Goal: Task Accomplishment & Management: Complete application form

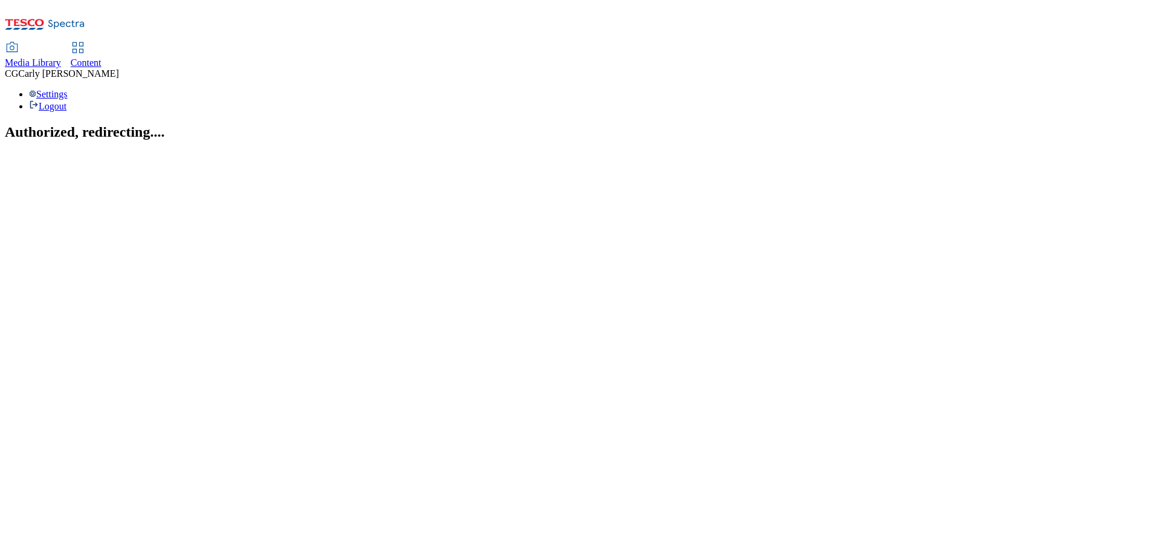
click at [102, 57] on div "Content" at bounding box center [86, 62] width 31 height 11
select select "ghs-[GEOGRAPHIC_DATA]"
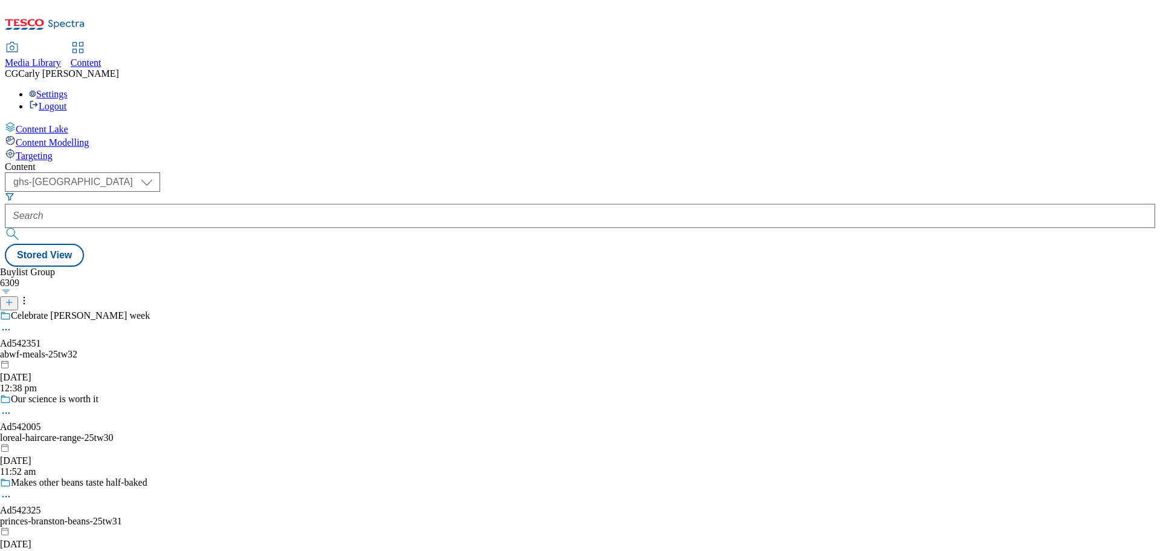
click at [18, 296] on button at bounding box center [9, 303] width 18 height 14
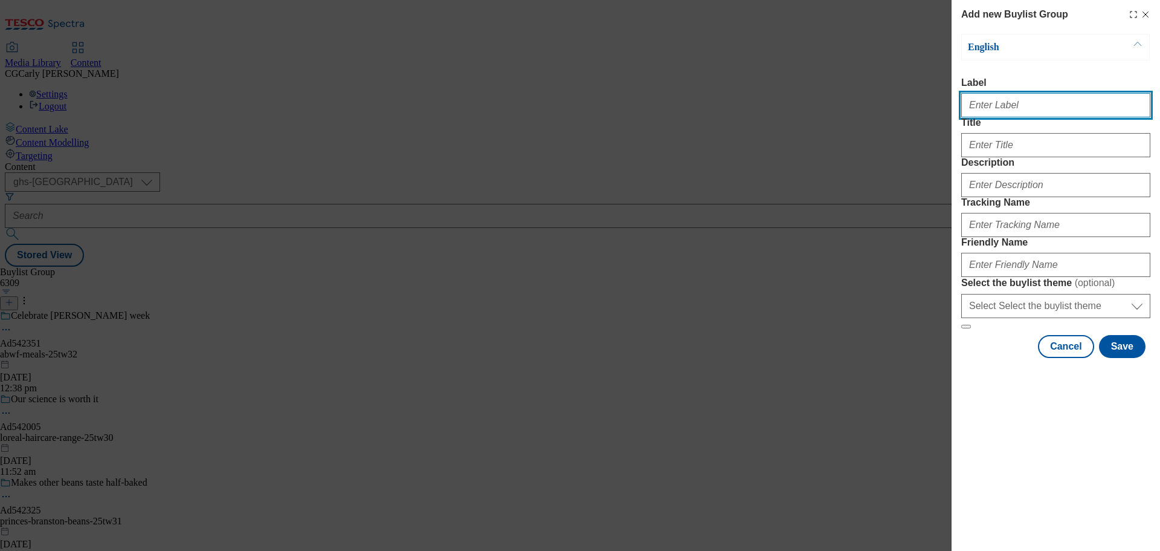
click at [987, 112] on input "Label" at bounding box center [1056, 105] width 189 height 24
drag, startPoint x: 1028, startPoint y: 111, endPoint x: 1076, endPoint y: 111, distance: 47.7
click at [1076, 111] on input "Video Alpha Trial JDE L'Or" at bounding box center [1056, 105] width 189 height 24
drag, startPoint x: 1046, startPoint y: 107, endPoint x: 1048, endPoint y: 123, distance: 15.9
click at [1046, 108] on input "Video Alpha Trial Pepisc Walkers" at bounding box center [1056, 105] width 189 height 24
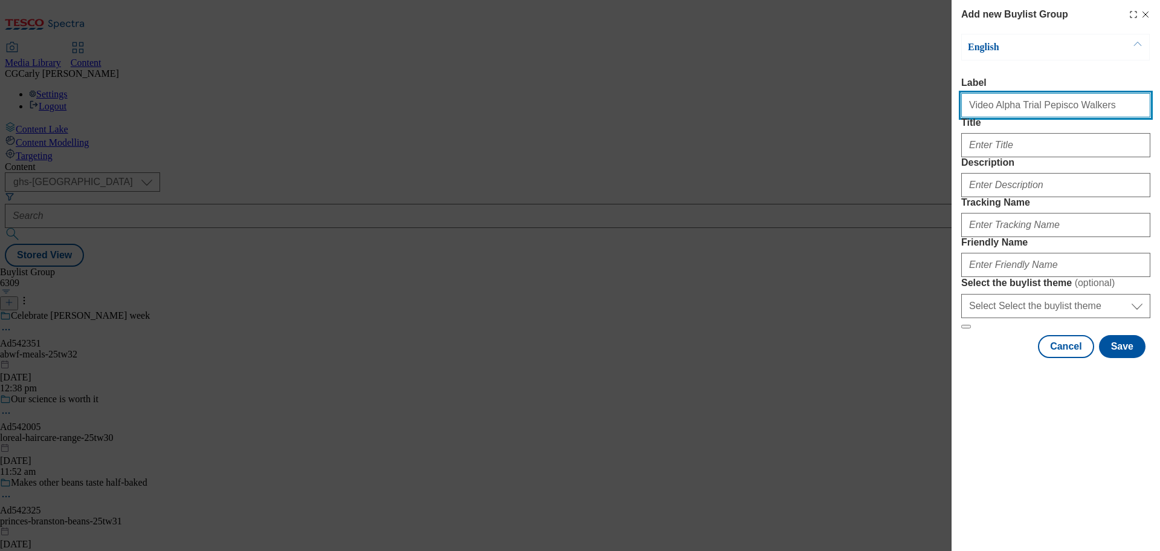
type input "Video Alpha Trial Pepisco Walkers"
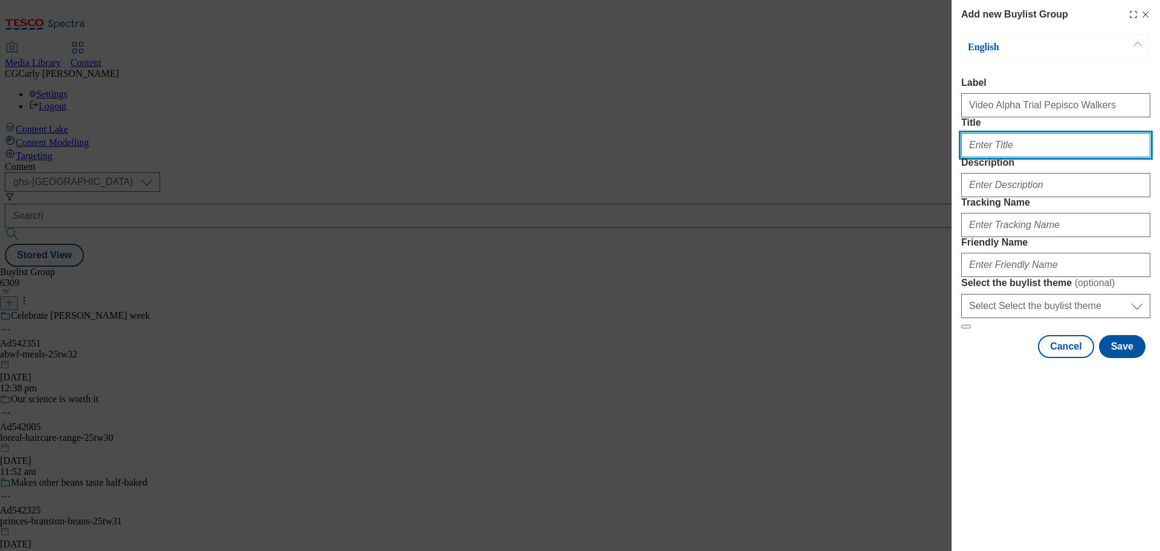
click at [992, 157] on input "Title" at bounding box center [1056, 145] width 189 height 24
paste input "What’s your New Flavourite?"
type input "What’s your New Flavourite?"
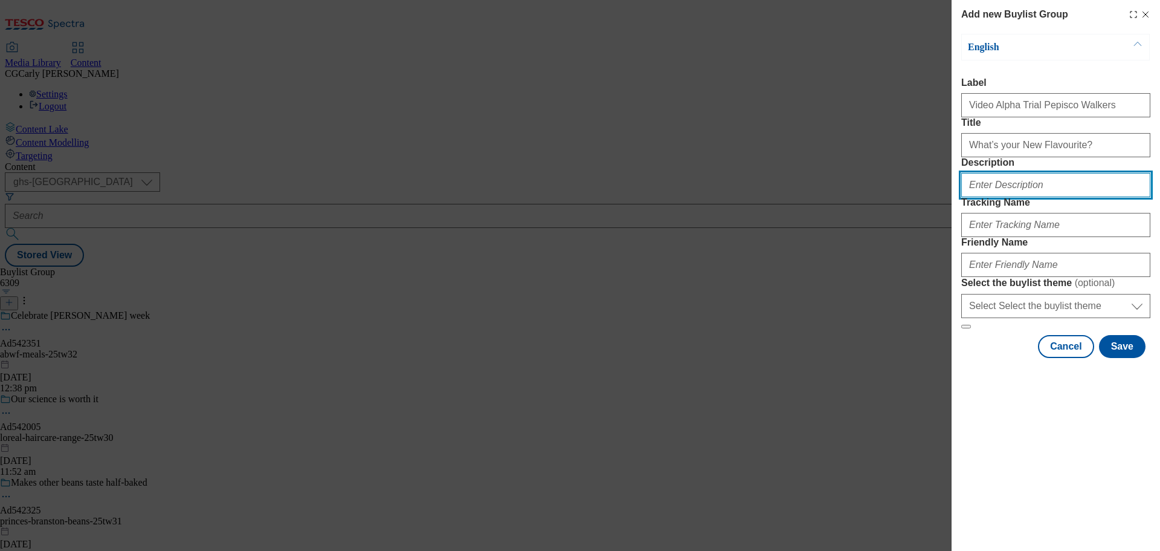
click at [988, 197] on input "Description" at bounding box center [1056, 185] width 189 height 24
paste input "What’s your New Flavourite?"
type input "What’s your New Flavourite?"
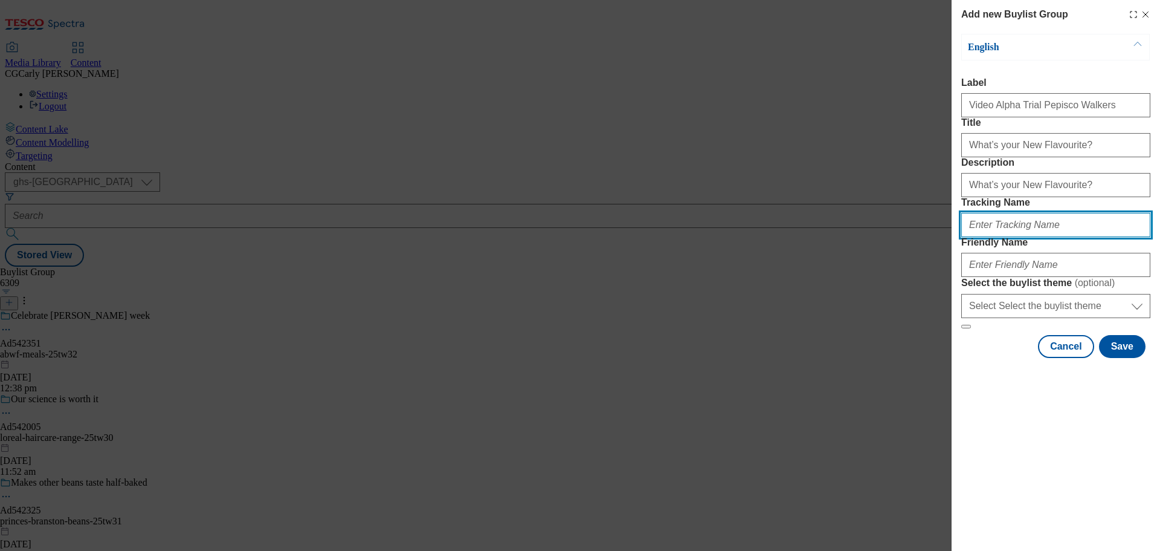
click at [992, 237] on input "Tracking Name" at bounding box center [1056, 225] width 189 height 24
click at [1009, 237] on input "dh_pepisco_video_trial" at bounding box center [1056, 225] width 189 height 24
click at [1010, 237] on input "dh_pepisco_video_trial" at bounding box center [1056, 225] width 189 height 24
drag, startPoint x: 1088, startPoint y: 292, endPoint x: 982, endPoint y: 296, distance: 105.8
click at [982, 237] on input "dh_pepisco_walkers_video_trial" at bounding box center [1056, 225] width 189 height 24
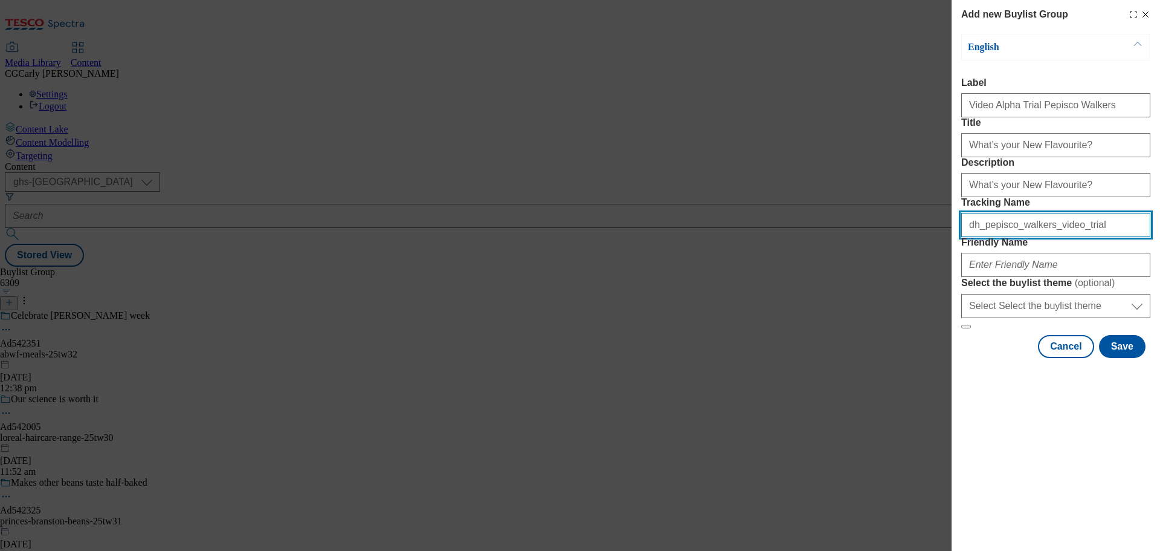
type input "dh_pepisco_walkers_video_trial"
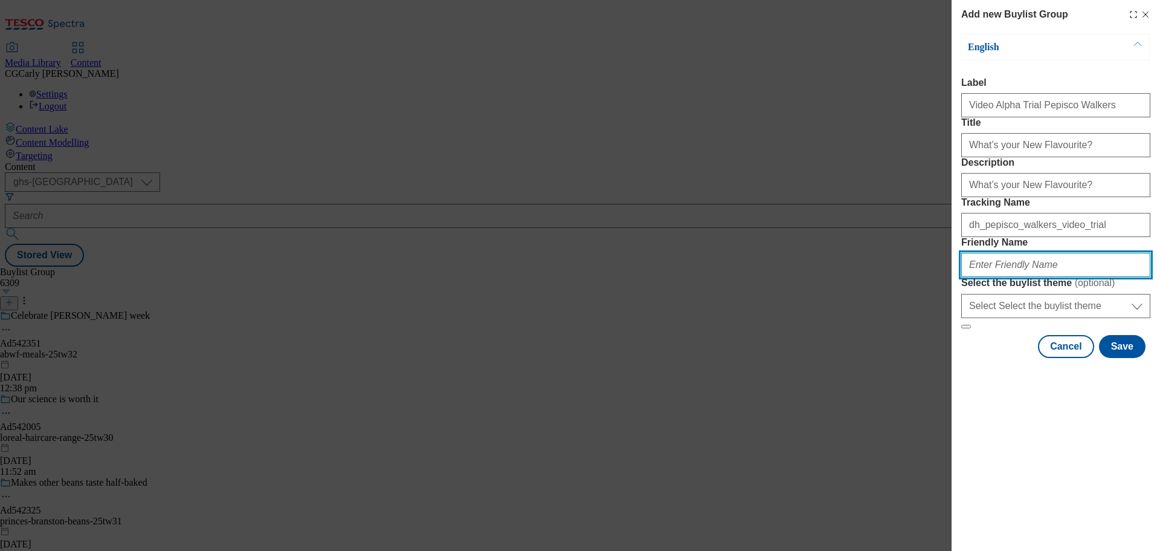
click at [987, 277] on input "Friendly Name" at bounding box center [1056, 265] width 189 height 24
paste input "pepisco_walkers_video_trial"
type input "pepisco_walkers_video_trial"
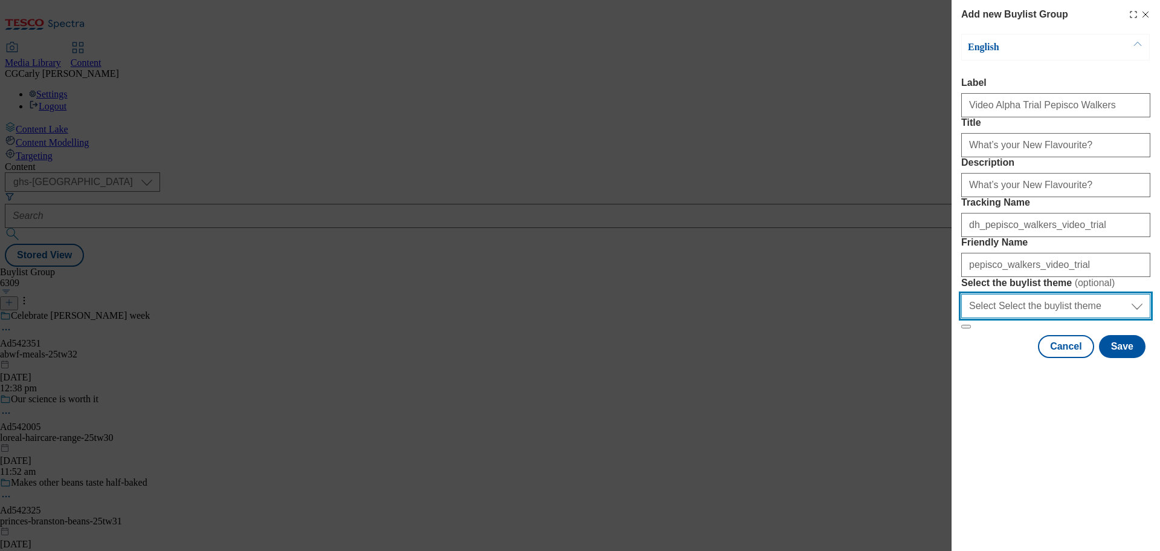
click at [994, 318] on select "Select Select the buylist theme default fandf" at bounding box center [1056, 306] width 189 height 24
click at [1001, 318] on select "Select Select the buylist theme default fandf" at bounding box center [1056, 306] width 189 height 24
click at [1119, 358] on button "Save" at bounding box center [1122, 346] width 47 height 23
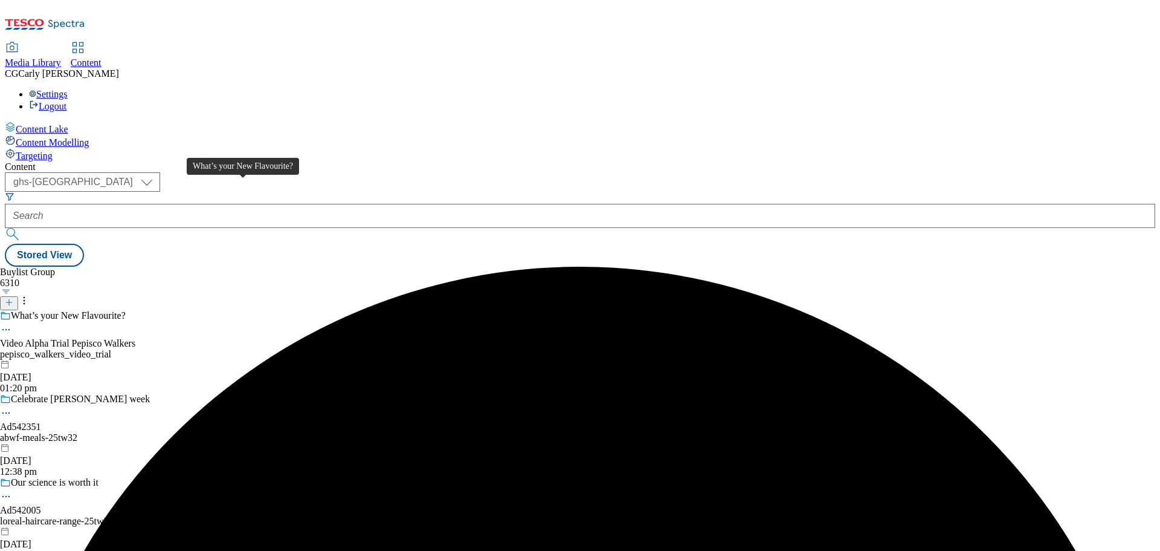
click at [126, 310] on div "What’s your New Flavourite?" at bounding box center [68, 315] width 115 height 11
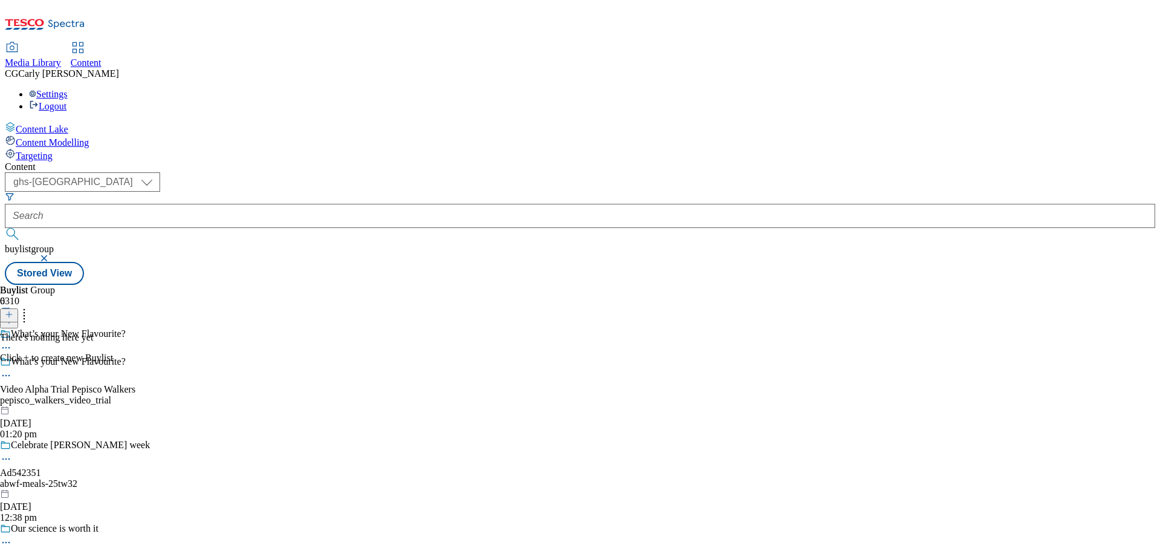
click at [13, 310] on icon at bounding box center [9, 314] width 8 height 8
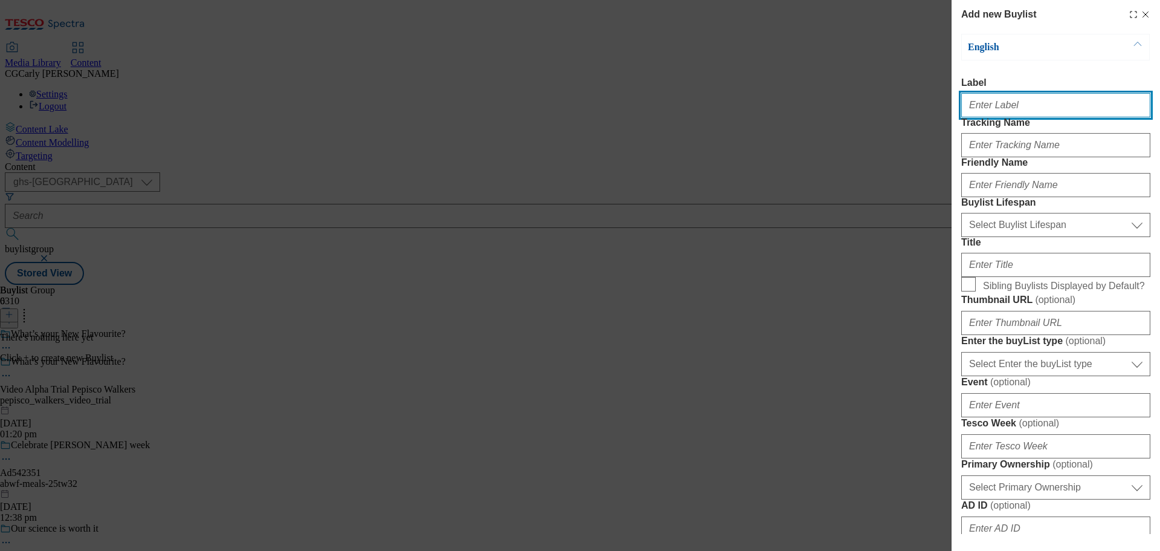
click at [972, 100] on input "Label" at bounding box center [1056, 105] width 189 height 24
type input "v"
type input "Video Alpha Trial Pepisco Walkers"
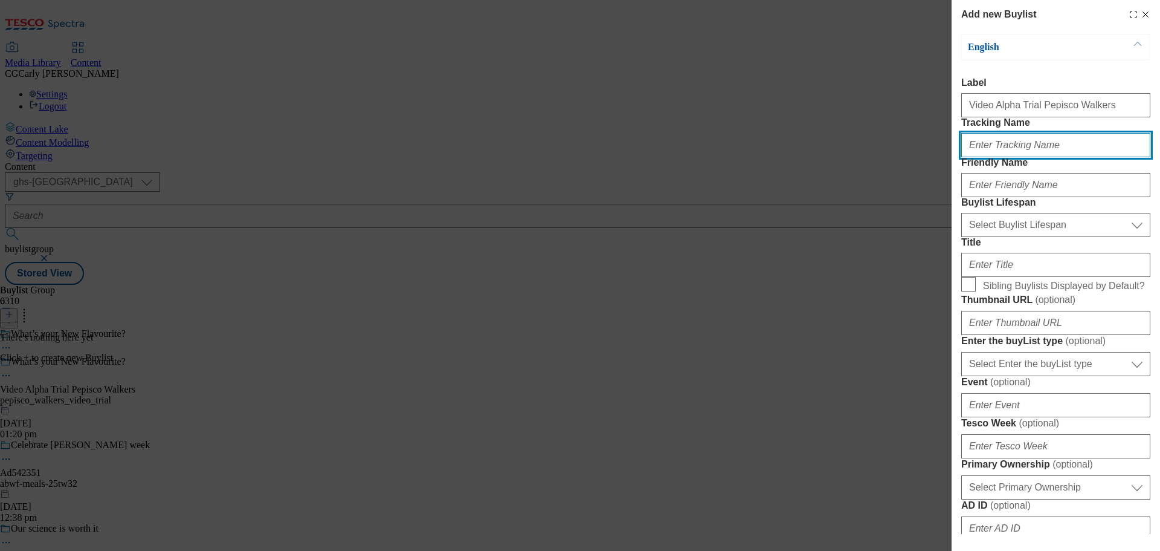
click at [1038, 157] on input "Tracking Name" at bounding box center [1056, 145] width 189 height 24
type input "dh_pepisco_walkers_video_trial"
drag, startPoint x: 1085, startPoint y: 167, endPoint x: 981, endPoint y: 164, distance: 104.0
click at [981, 157] on input "dh_pepisco_walkers_video_trial" at bounding box center [1056, 145] width 189 height 24
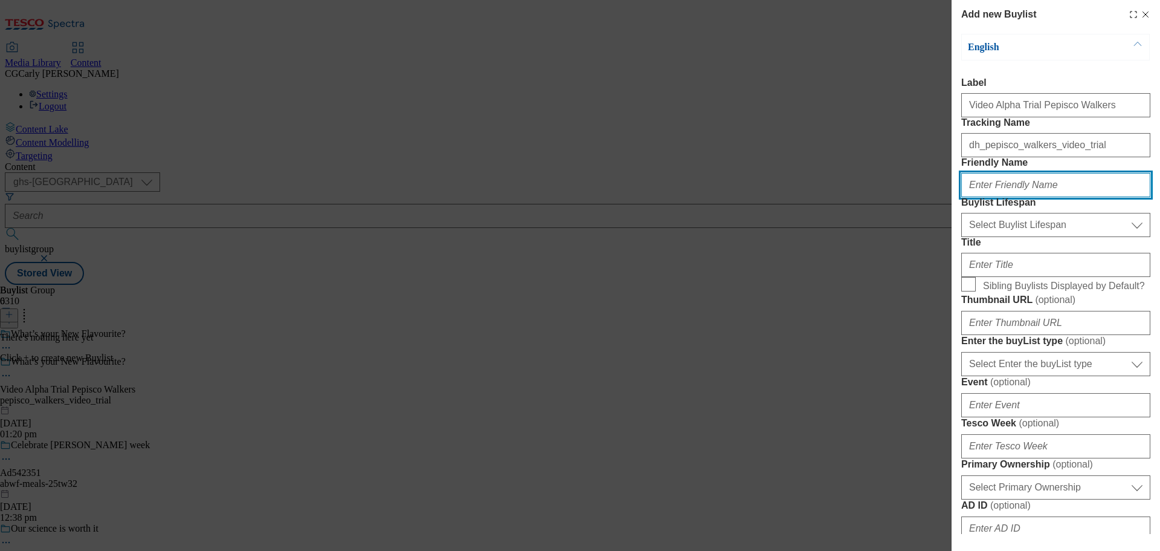
click at [978, 197] on input "Friendly Name" at bounding box center [1056, 185] width 189 height 24
paste input "pepisco_walkers_video_trial"
type input "pepisco_walkers_video_trial"
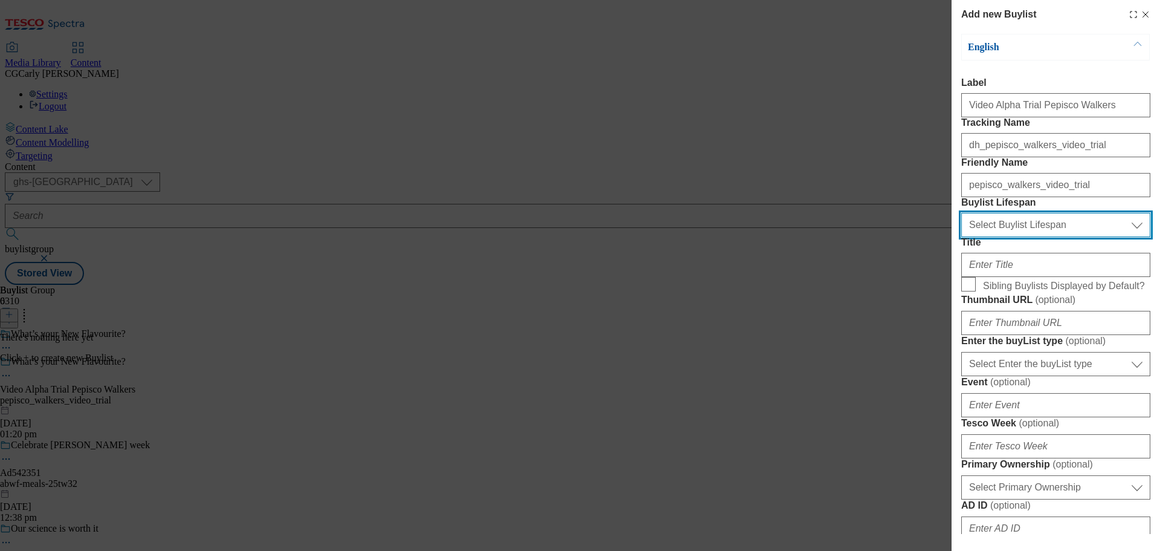
click at [980, 237] on select "Select Buylist Lifespan evergreen seasonal tactical" at bounding box center [1056, 225] width 189 height 24
select select "tactical"
click at [962, 237] on select "Select Buylist Lifespan evergreen seasonal tactical" at bounding box center [1056, 225] width 189 height 24
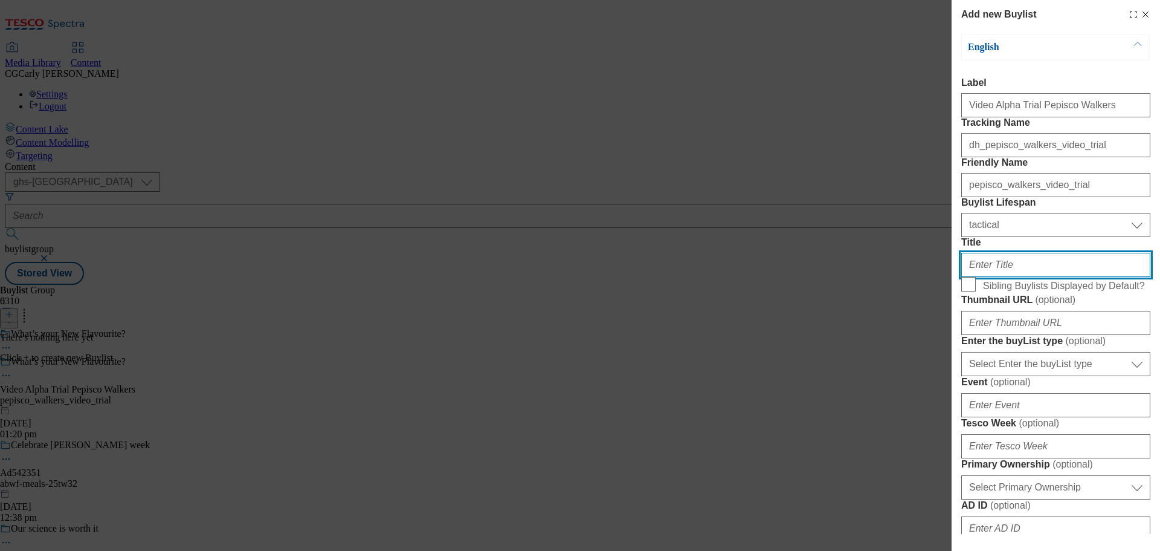
click at [983, 277] on input "Title" at bounding box center [1056, 265] width 189 height 24
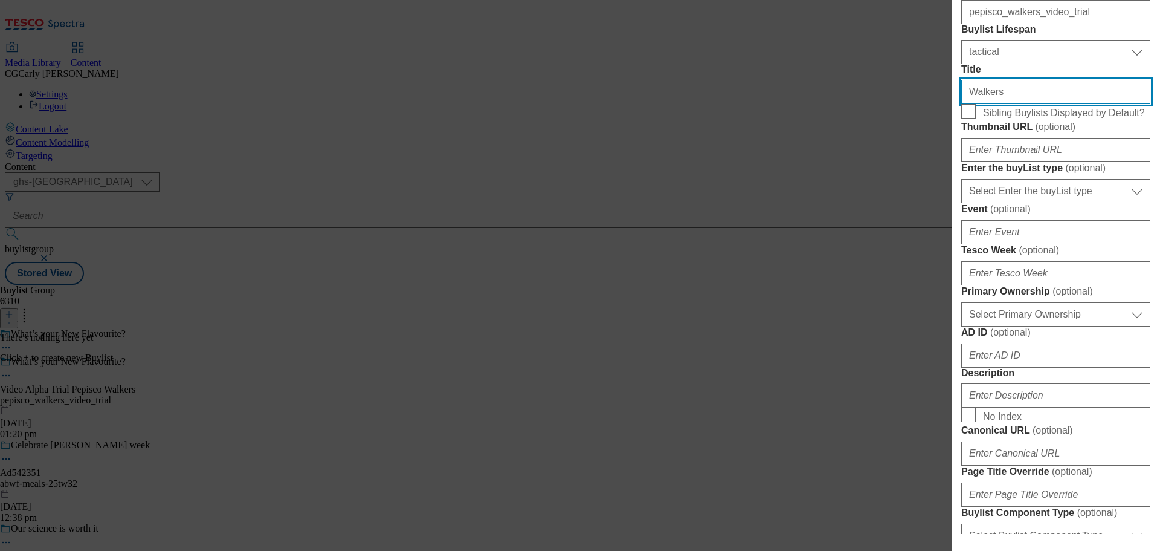
scroll to position [181, 0]
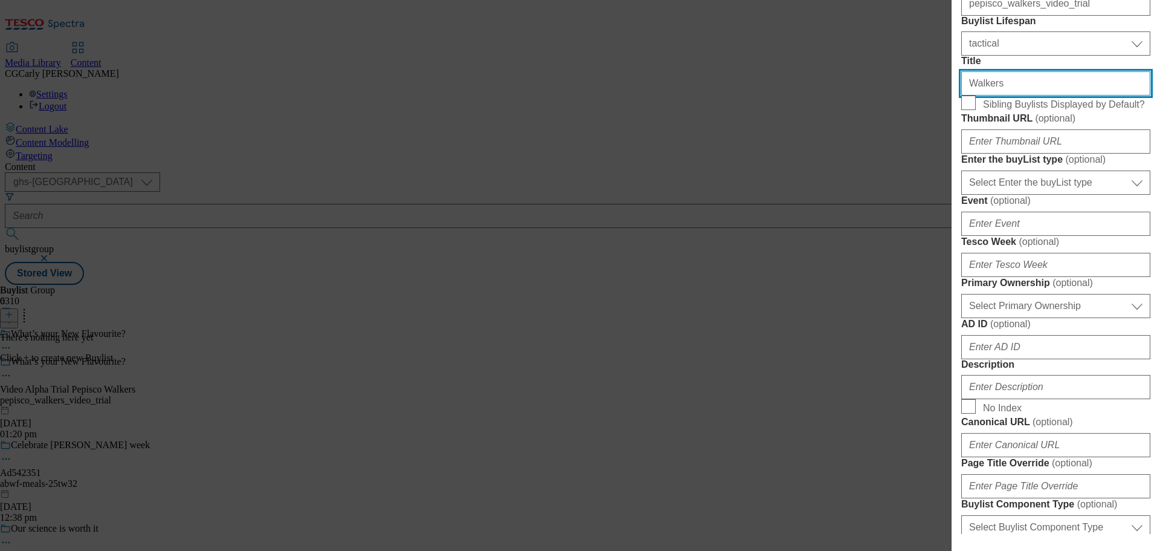
type input "Walkers"
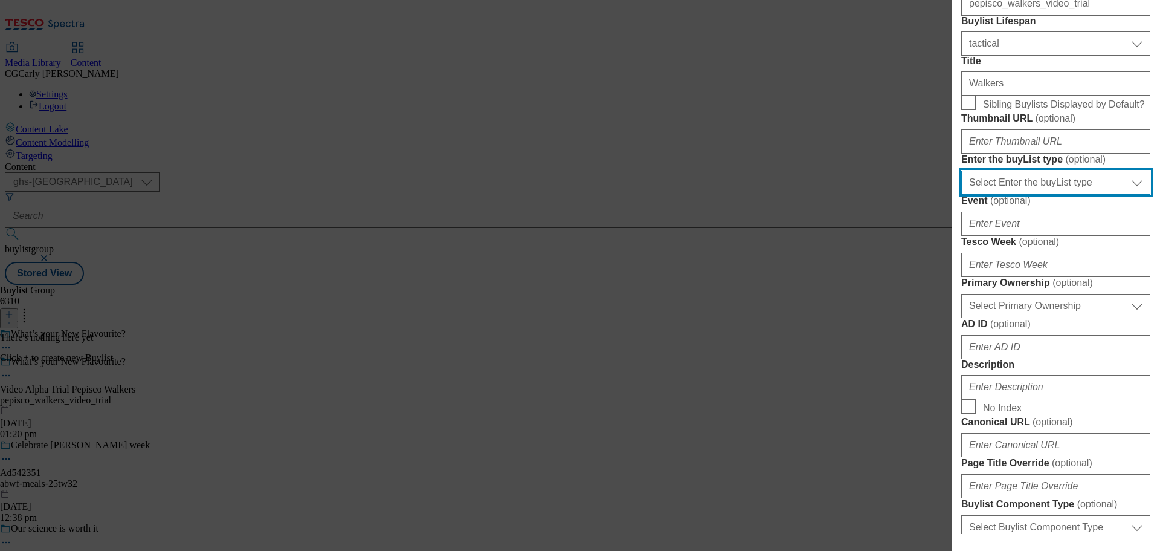
click at [1021, 195] on select "Select Enter the buyList type event supplier funded long term >4 weeks supplier…" at bounding box center [1056, 182] width 189 height 24
select select "supplier funded long term >4 weeks"
click at [962, 195] on select "Select Enter the buyList type event supplier funded long term >4 weeks supplier…" at bounding box center [1056, 182] width 189 height 24
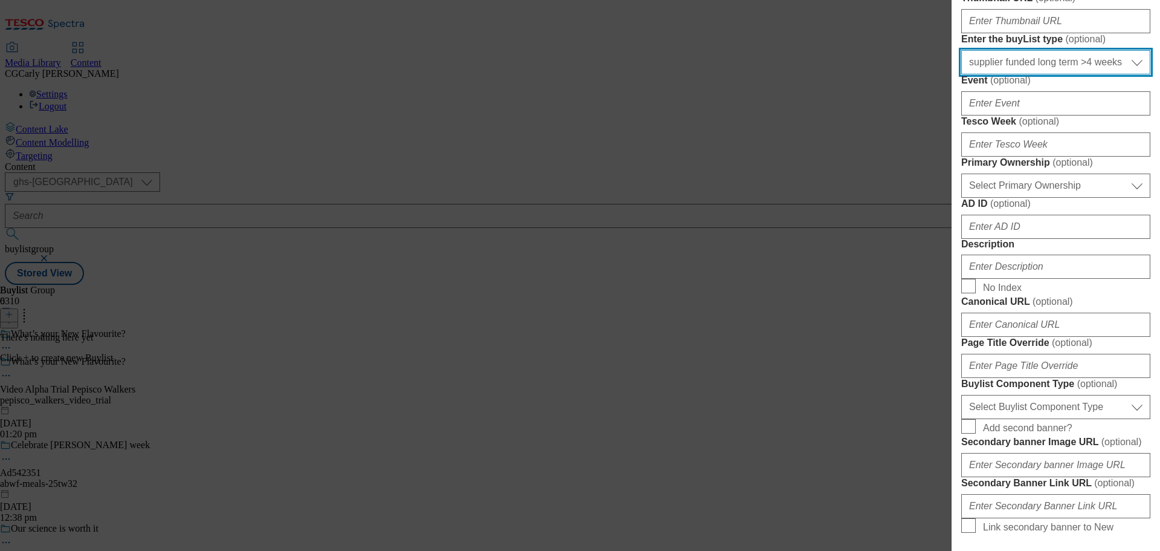
scroll to position [302, 0]
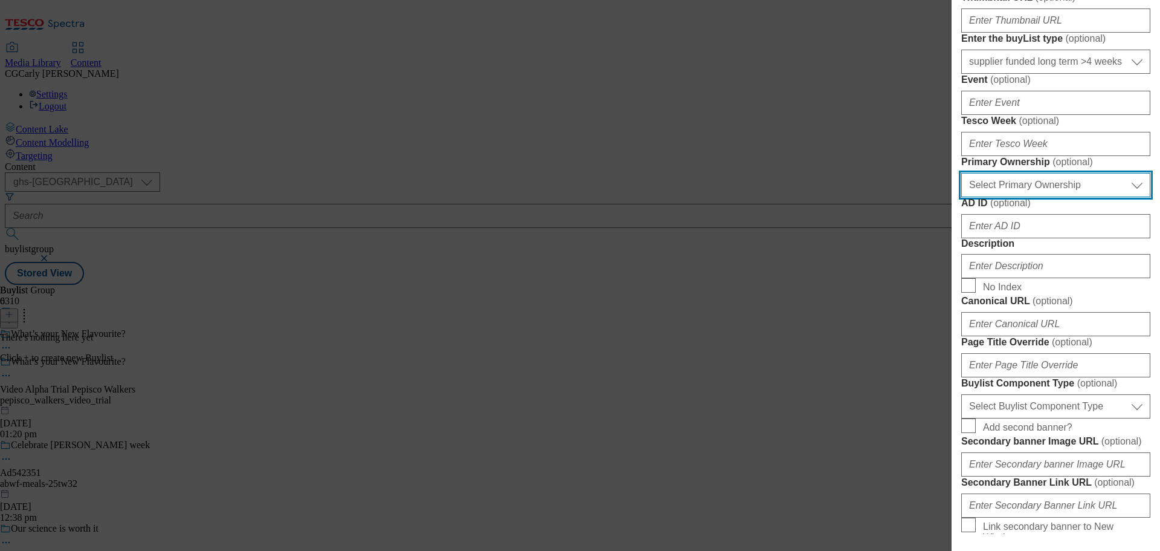
click at [1012, 197] on select "Select Primary Ownership [PERSON_NAME]" at bounding box center [1056, 185] width 189 height 24
select select "dunnhumby"
click at [962, 197] on select "Select Primary Ownership [PERSON_NAME]" at bounding box center [1056, 185] width 189 height 24
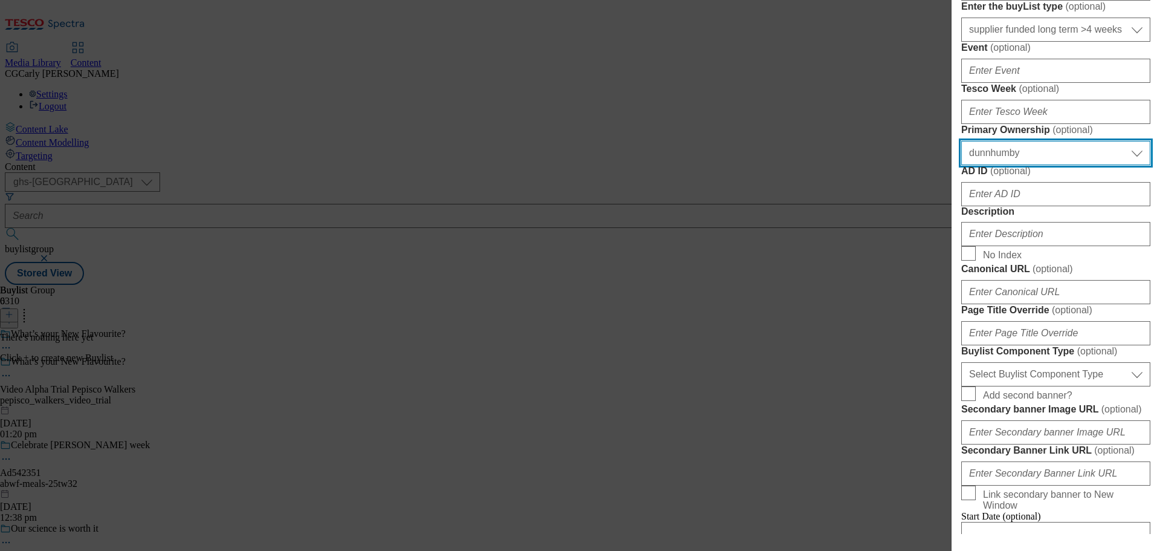
scroll to position [363, 0]
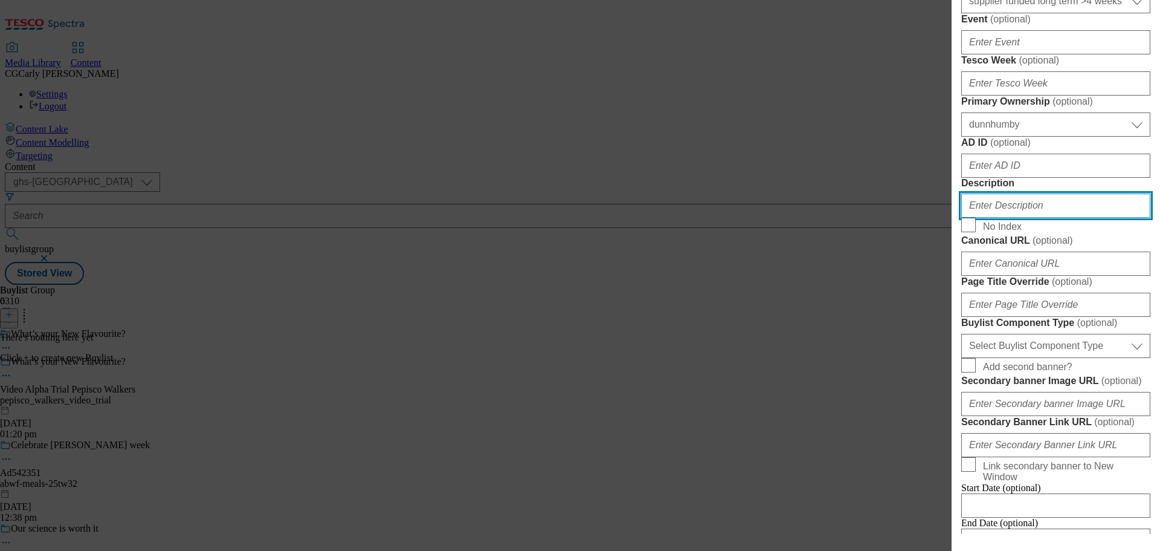
click at [1065, 218] on input "Description" at bounding box center [1056, 205] width 189 height 24
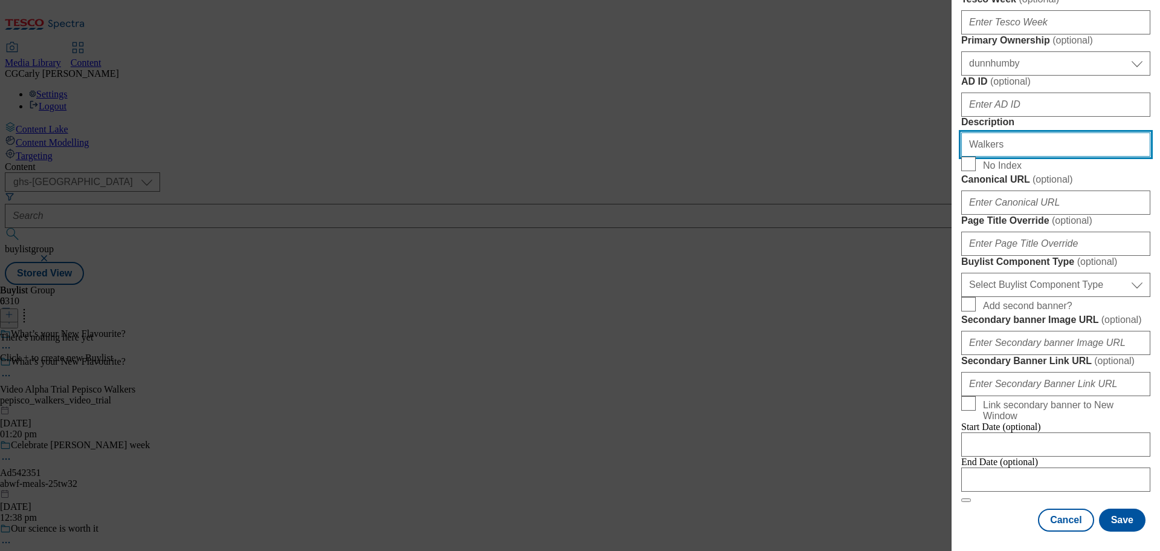
scroll to position [862, 0]
type input "Walkers"
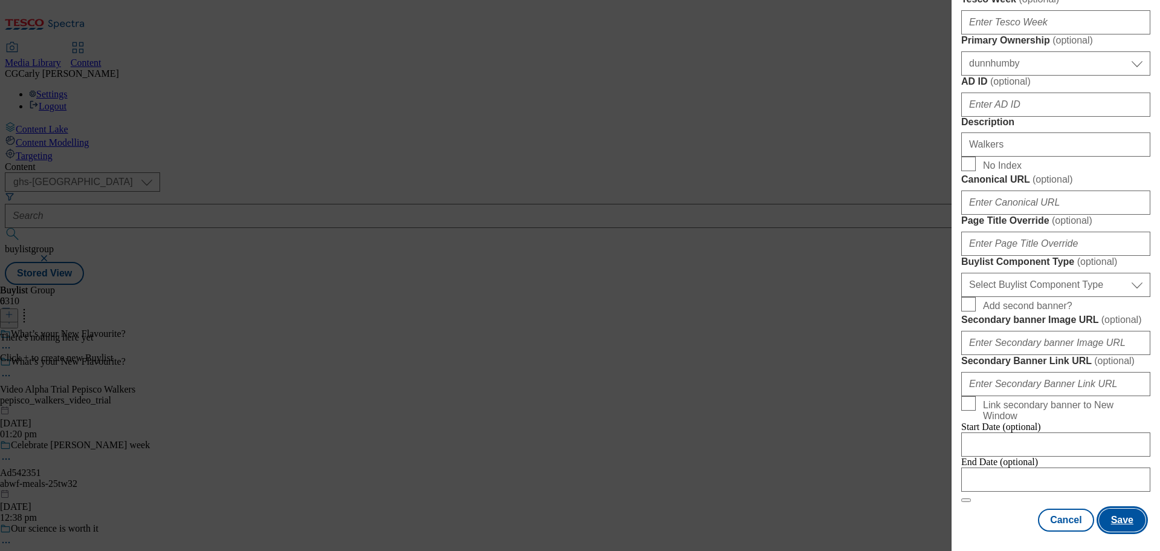
click at [1113, 523] on button "Save" at bounding box center [1122, 519] width 47 height 23
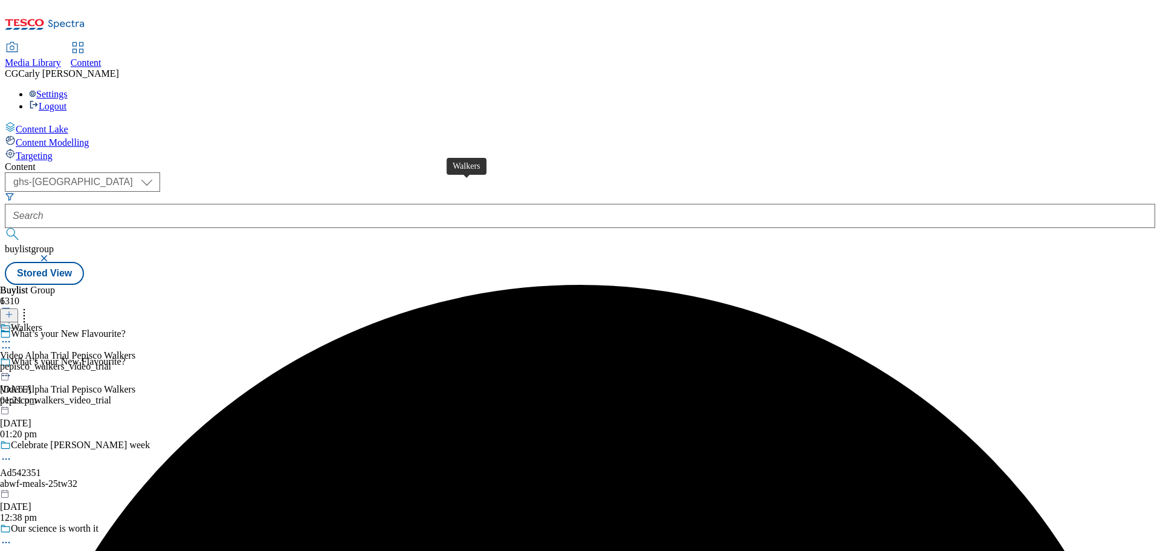
click at [42, 322] on div "Walkers" at bounding box center [26, 327] width 31 height 11
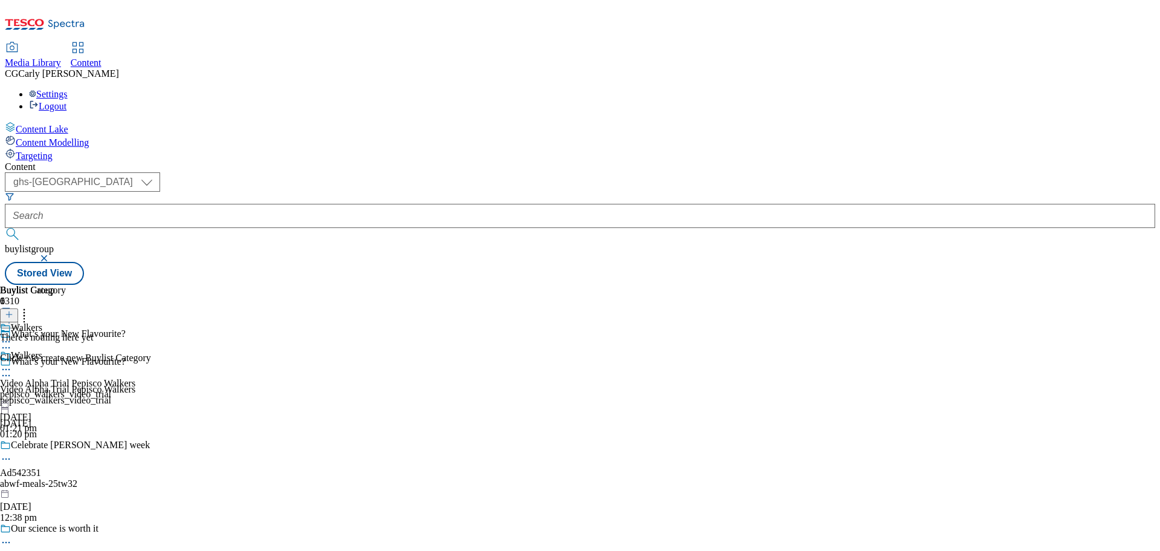
click at [13, 310] on icon at bounding box center [9, 314] width 8 height 8
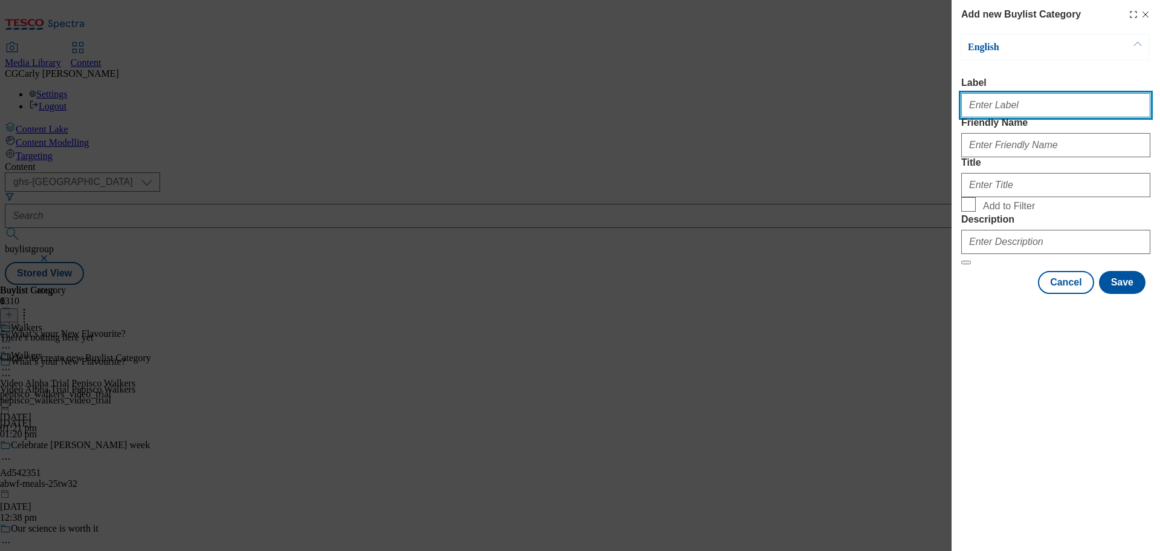
click at [1047, 105] on input "Label" at bounding box center [1056, 105] width 189 height 24
type input "Video Alpha Trial Pepisco Walkers"
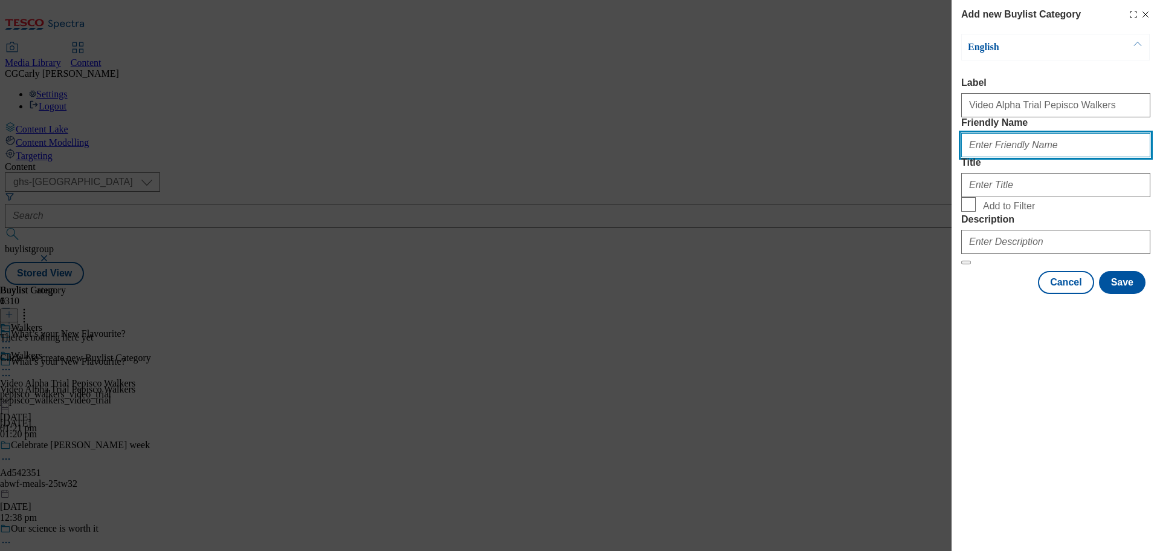
click at [1043, 157] on input "Friendly Name" at bounding box center [1056, 145] width 189 height 24
click at [983, 157] on input "pepisco_walkers_video_trial" at bounding box center [1056, 145] width 189 height 24
type input "pepsico_walkers_video_trial"
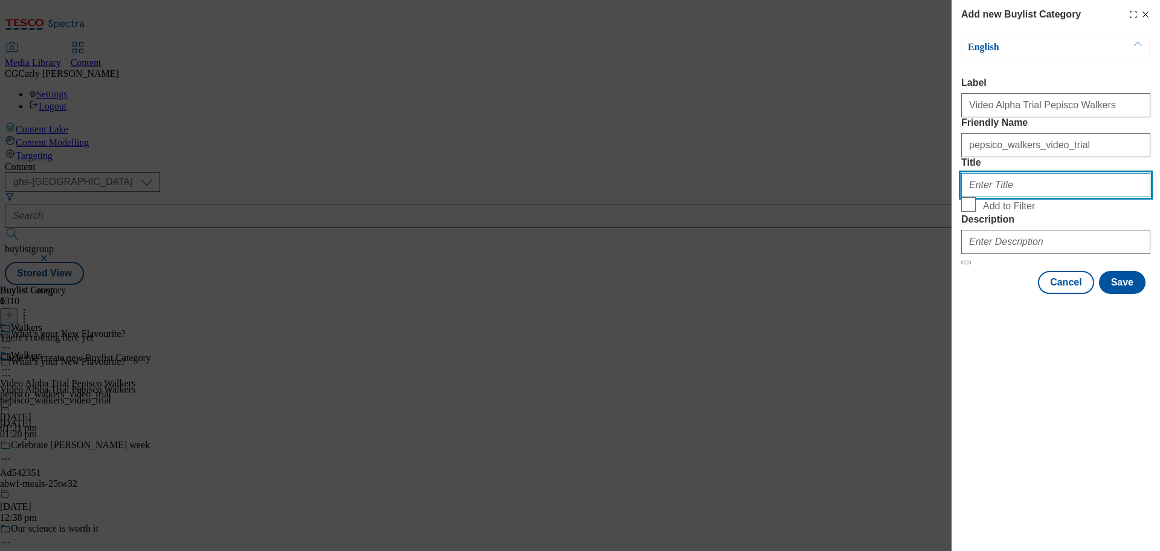
click at [990, 197] on input "Title" at bounding box center [1056, 185] width 189 height 24
type input "Walkers"
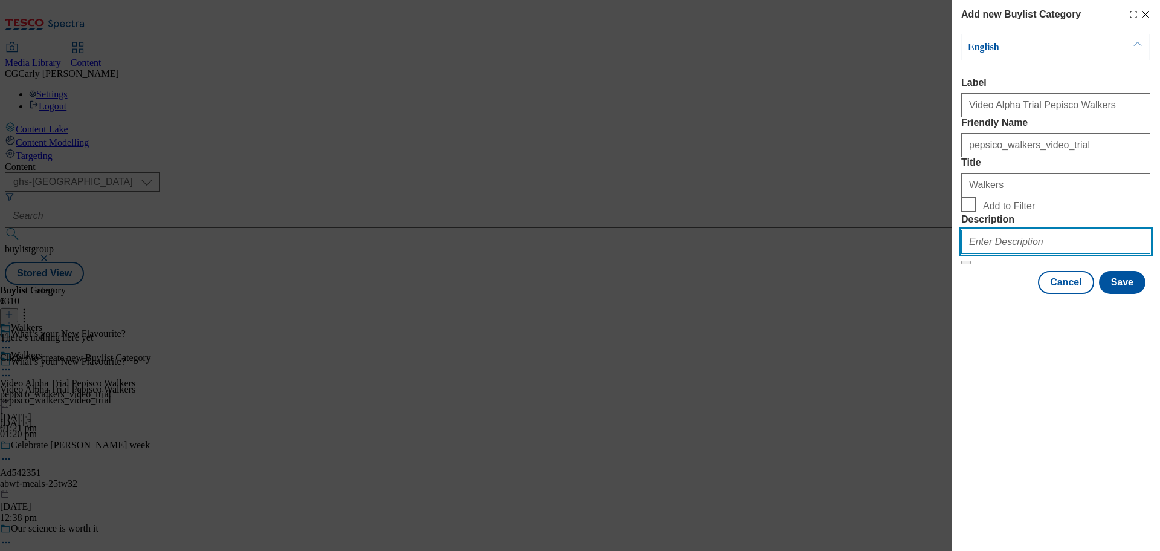
click at [1030, 254] on input "Description" at bounding box center [1056, 242] width 189 height 24
type input "Walkers"
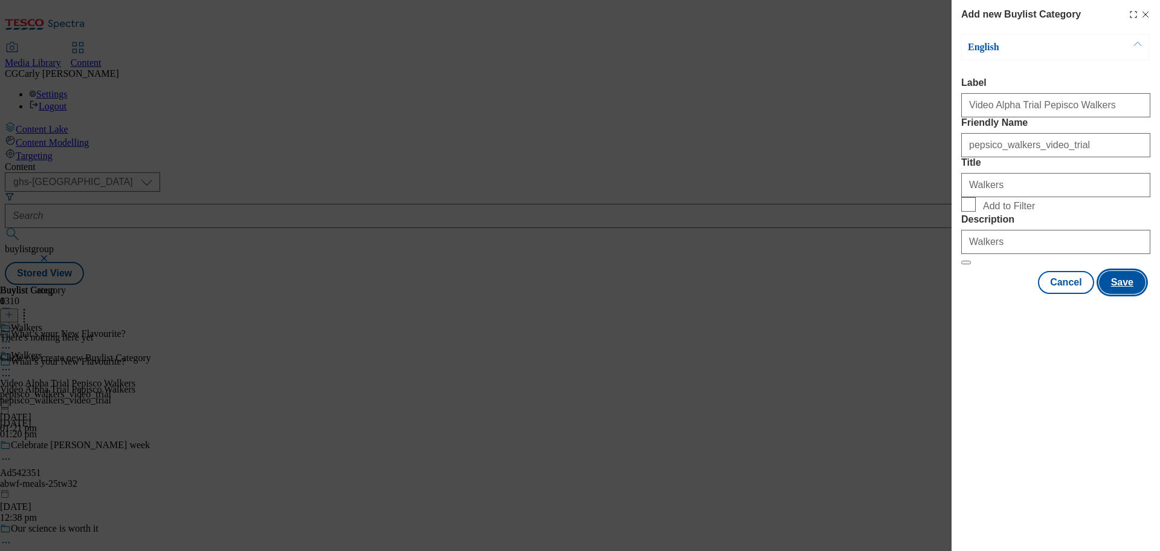
click at [1119, 294] on button "Save" at bounding box center [1122, 282] width 47 height 23
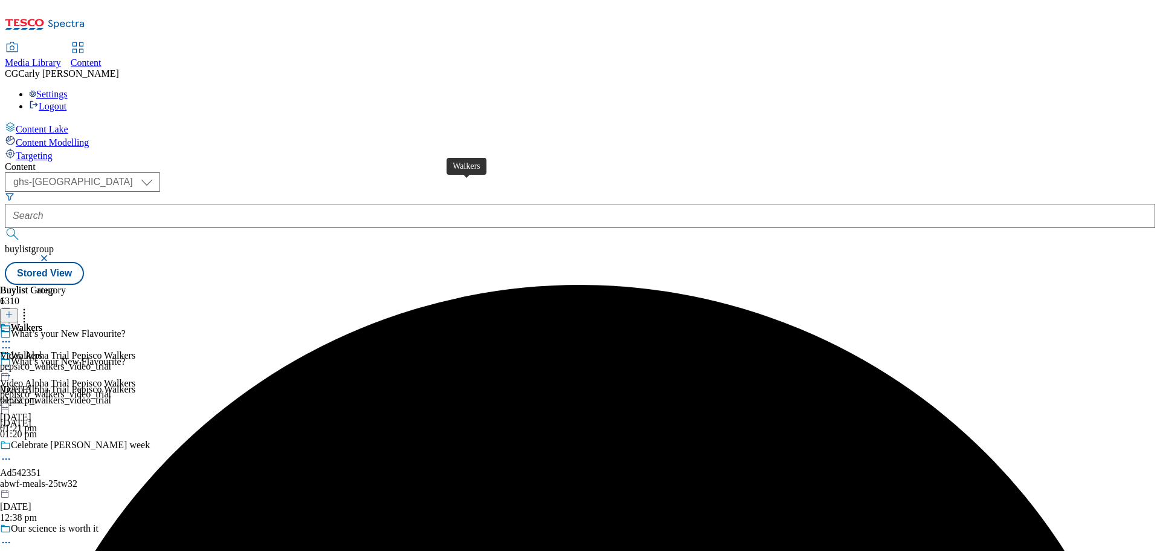
click at [42, 350] on div "Walkers" at bounding box center [26, 355] width 31 height 11
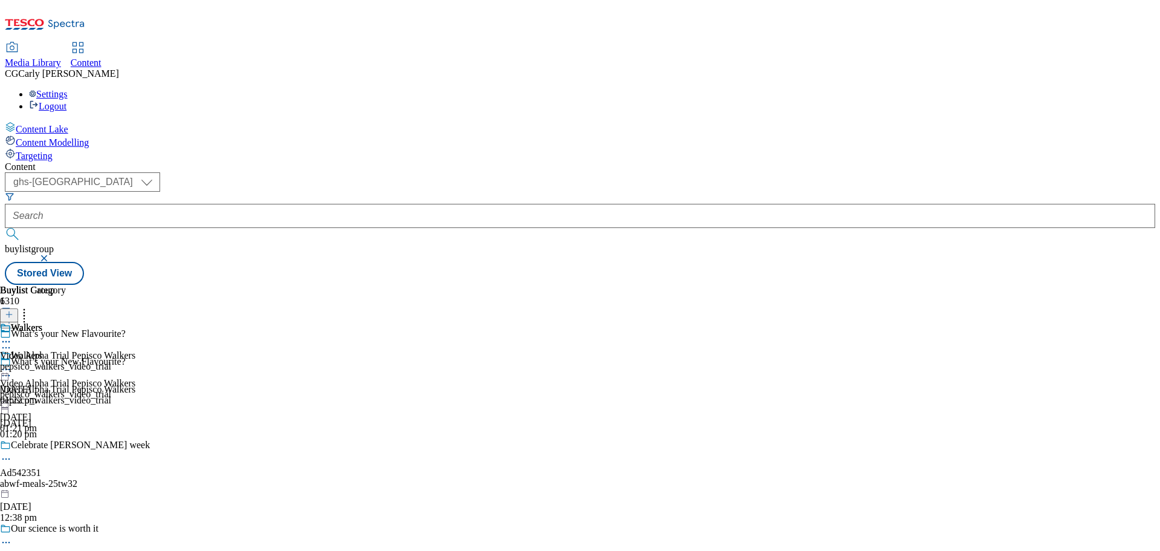
click at [135, 363] on div at bounding box center [67, 370] width 135 height 15
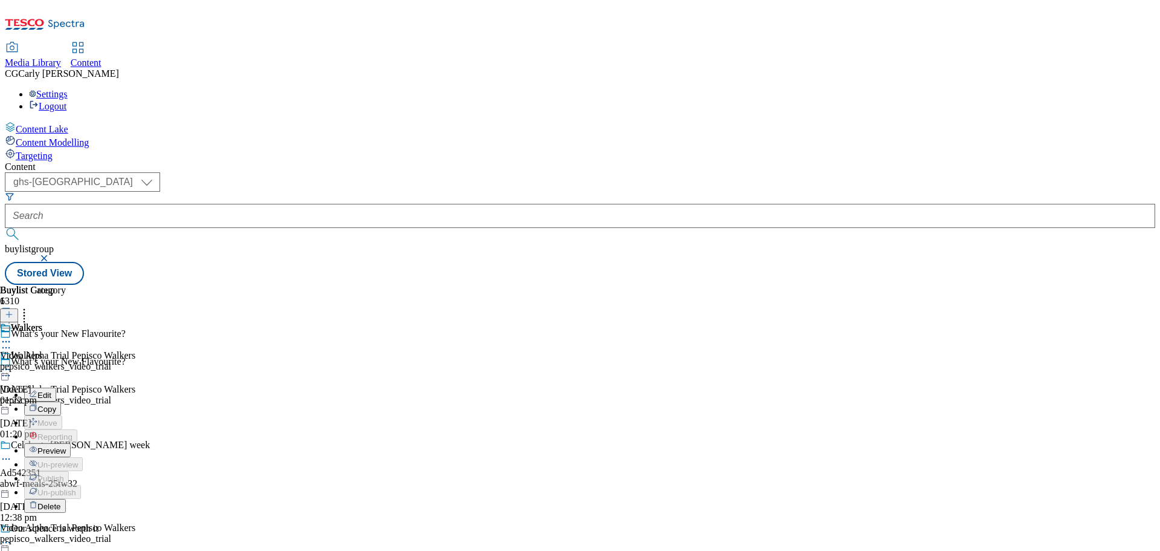
click at [56, 387] on button "Edit" at bounding box center [40, 394] width 32 height 14
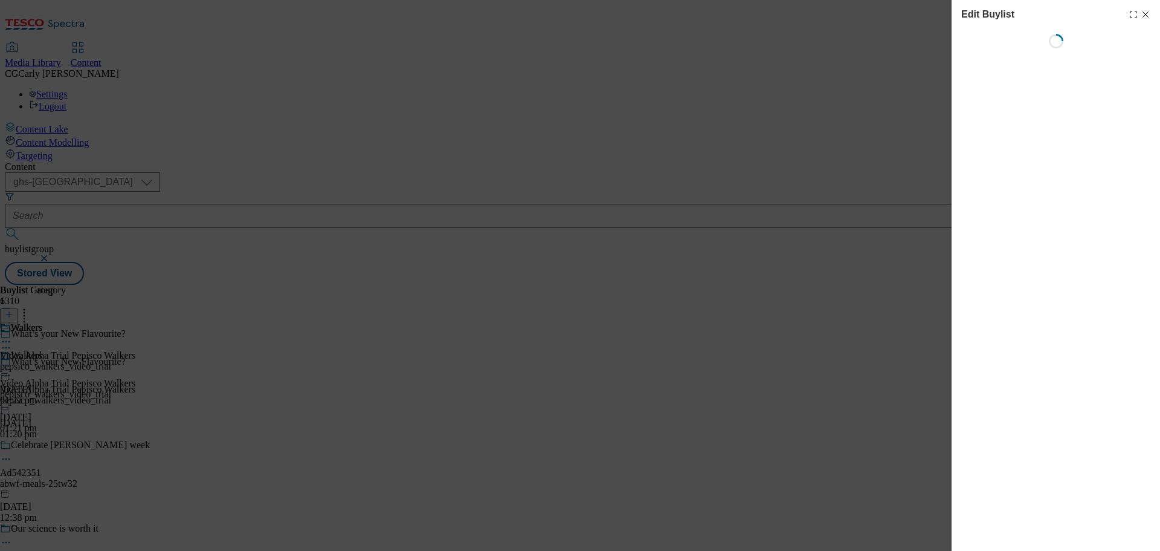
select select "tactical"
select select "supplier funded long term >4 weeks"
select select "dunnhumby"
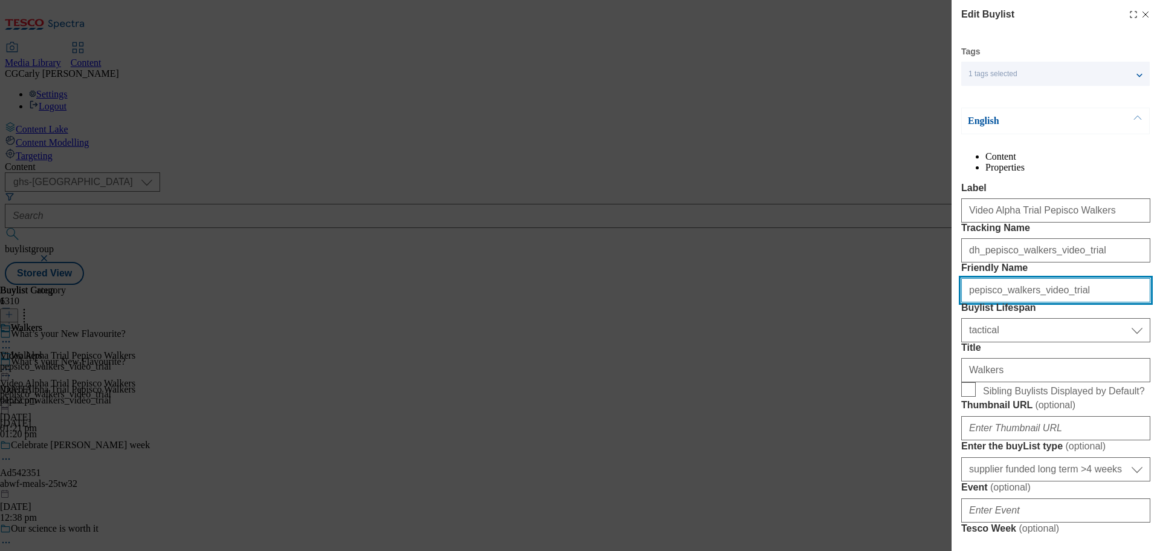
click at [983, 302] on input "pepisco_walkers_video_trial" at bounding box center [1056, 290] width 189 height 24
type input "pepsico_walkers_video_trial"
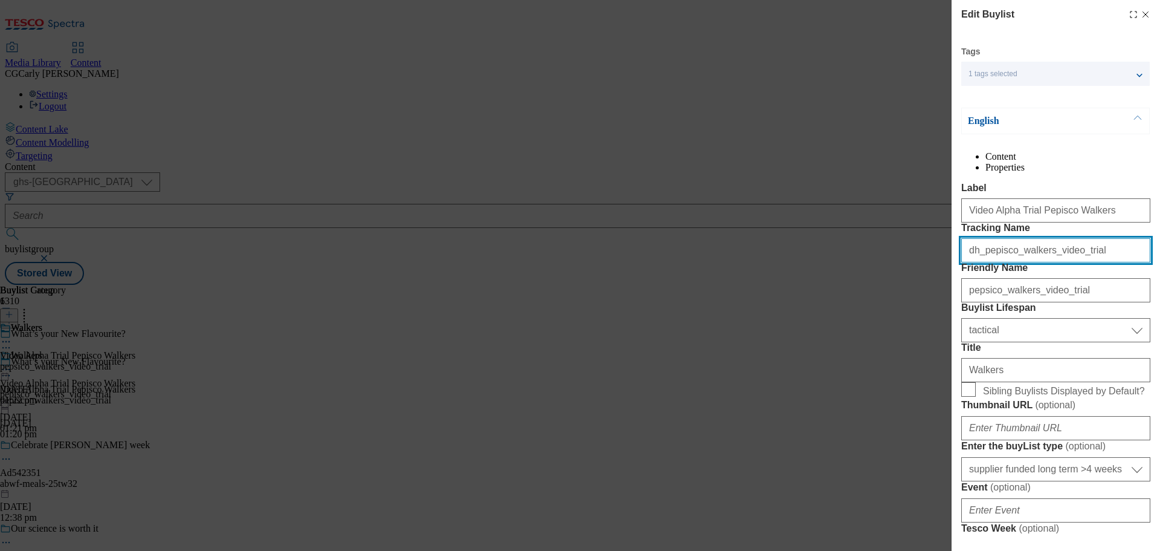
click at [998, 262] on input "dh_pepisco_walkers_video_trial" at bounding box center [1056, 250] width 189 height 24
type input "dh_pepsico_walkers_video_trial"
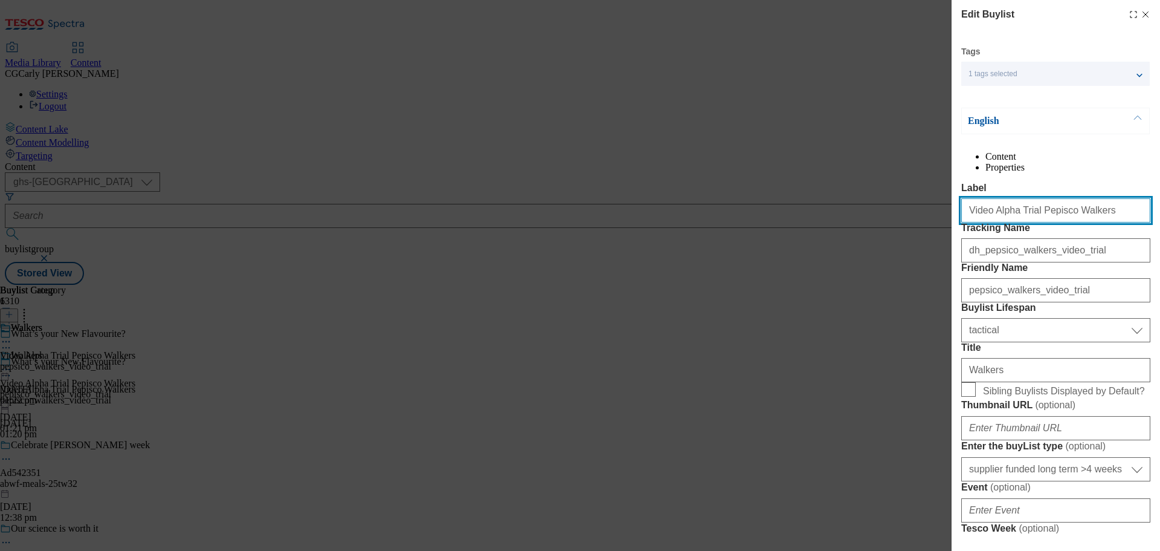
click at [1041, 222] on input "Video Alpha Trial Pepisco Walkers" at bounding box center [1056, 210] width 189 height 24
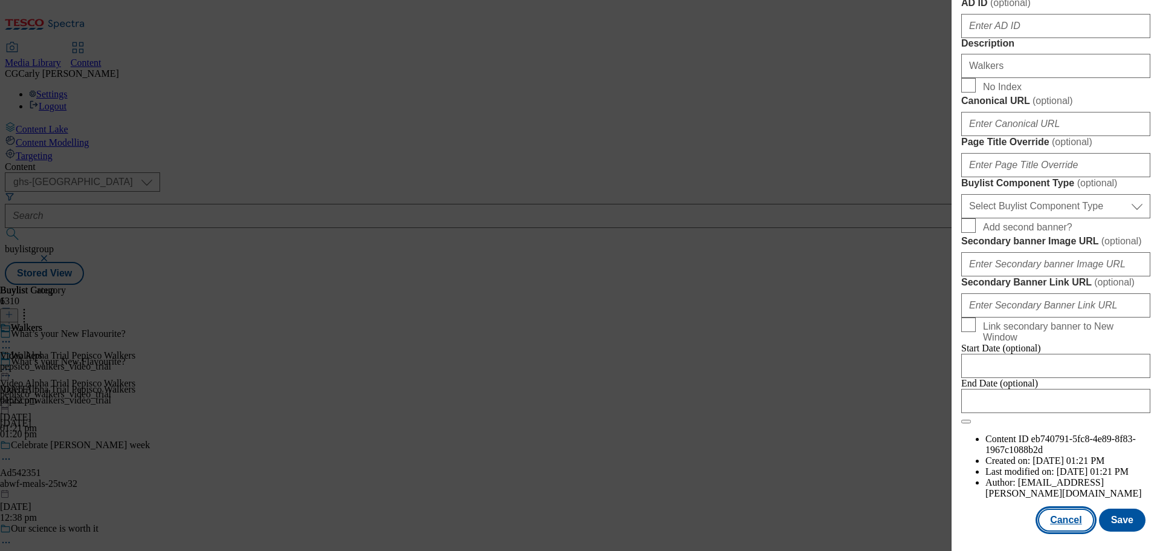
scroll to position [990, 0]
type input "Video Alpha Trial Pepsico Walkers"
click at [1115, 520] on button "Save" at bounding box center [1122, 519] width 47 height 23
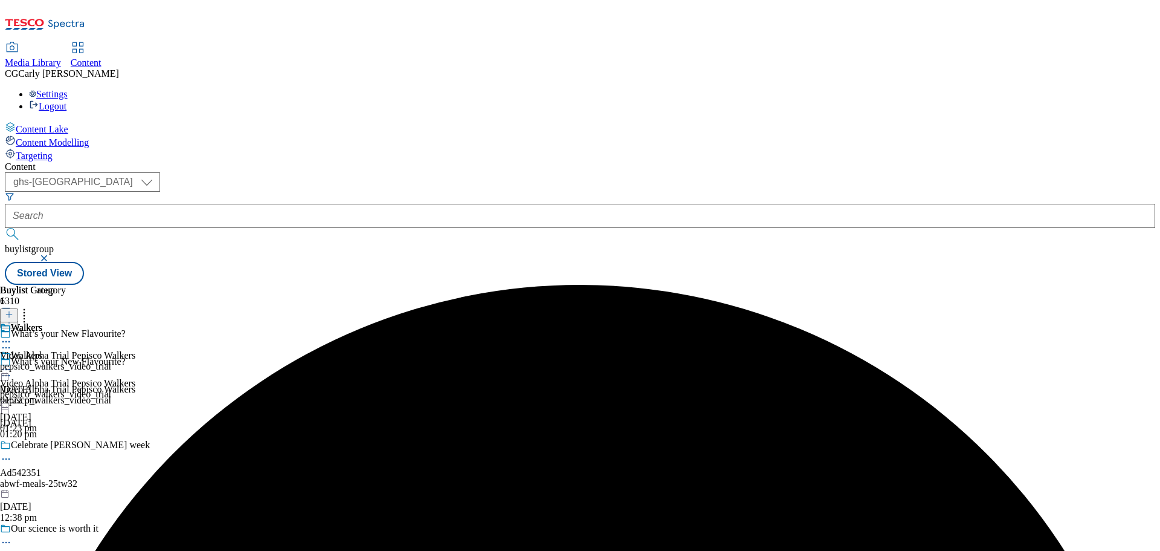
click at [12, 369] on icon at bounding box center [6, 375] width 12 height 12
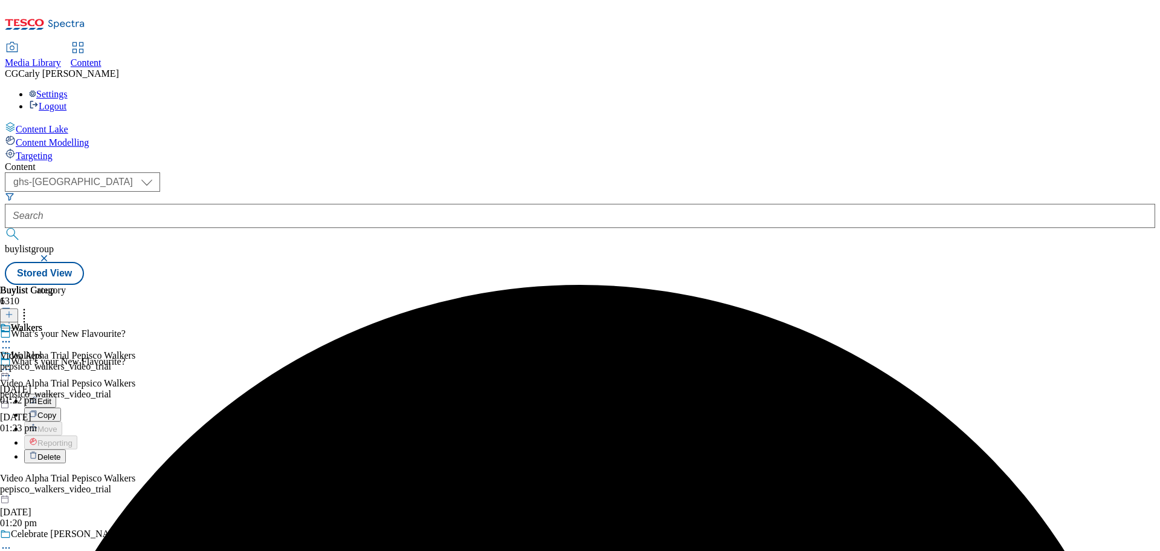
click at [187, 393] on li "Edit" at bounding box center [105, 400] width 163 height 14
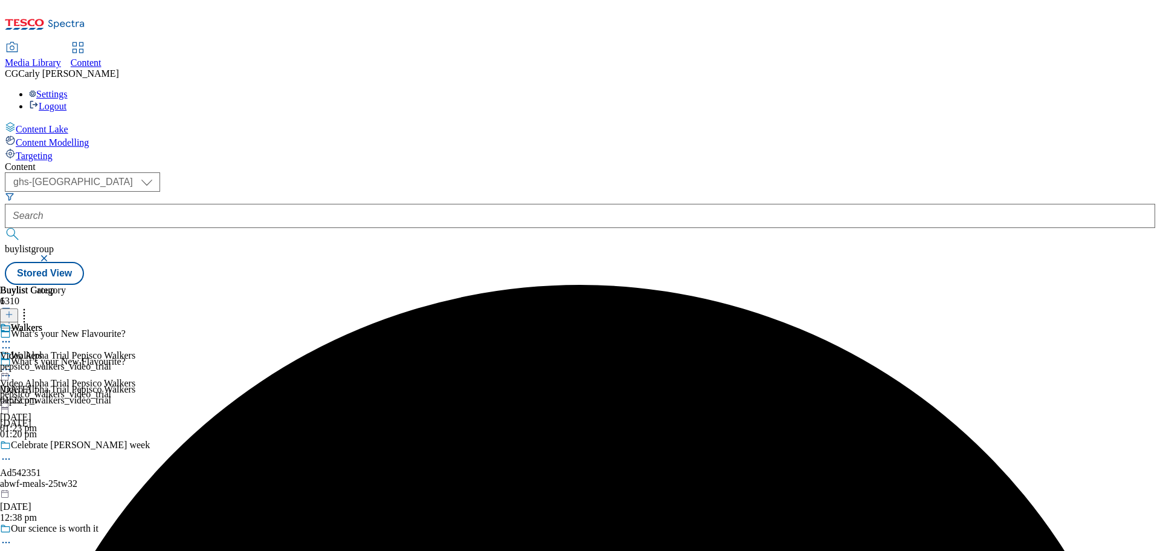
click at [12, 369] on icon at bounding box center [6, 375] width 12 height 12
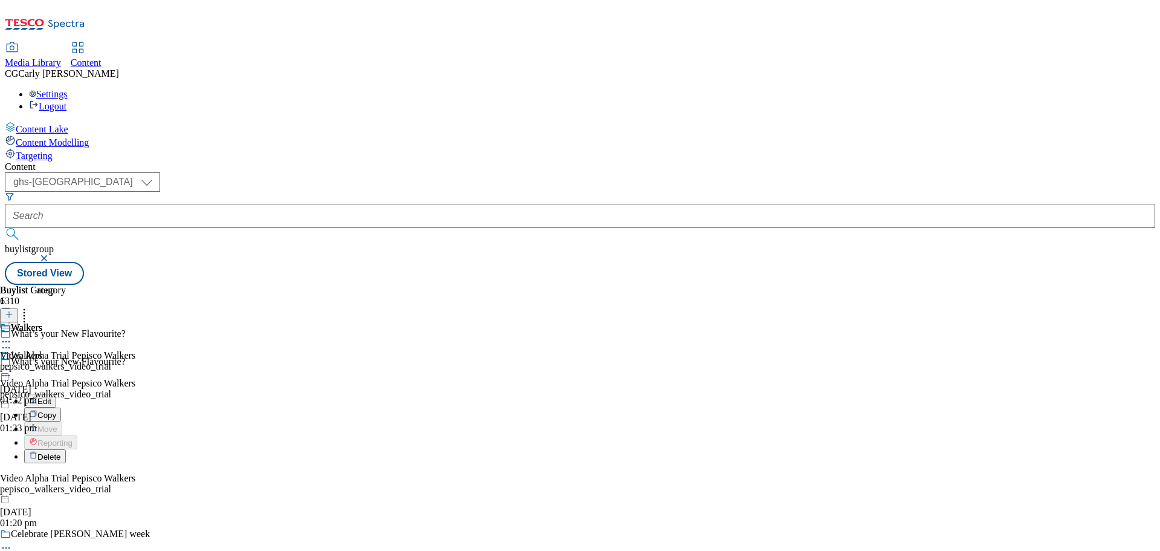
click at [51, 396] on span "Edit" at bounding box center [44, 400] width 14 height 9
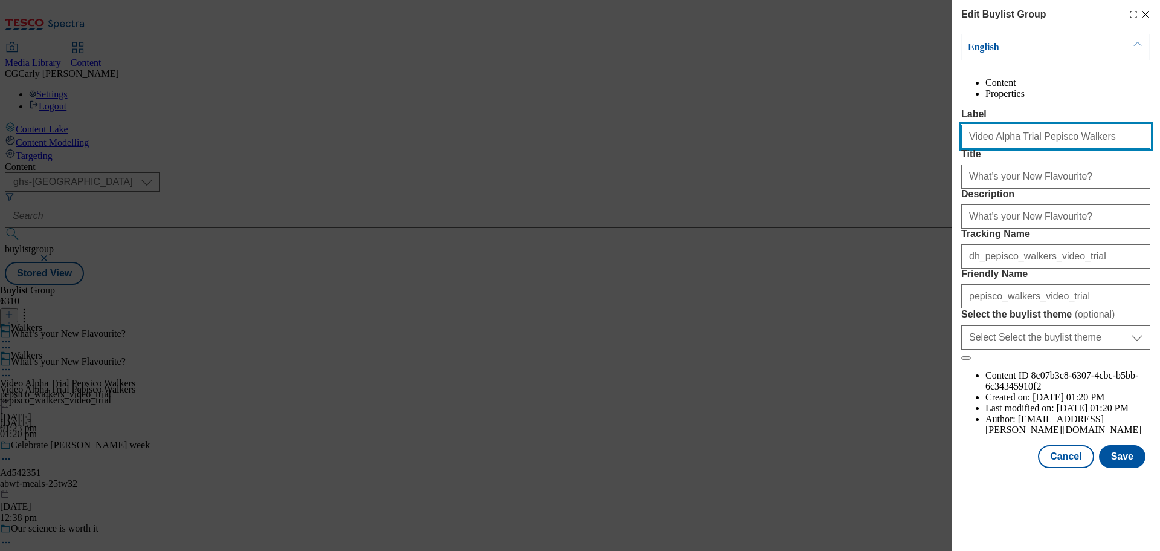
drag, startPoint x: 1038, startPoint y: 157, endPoint x: 1046, endPoint y: 207, distance: 51.5
click at [1038, 149] on input "Video Alpha Trial Pepisco Walkers" at bounding box center [1056, 137] width 189 height 24
type input "Video Alpha Trial Pepsico Walkers"
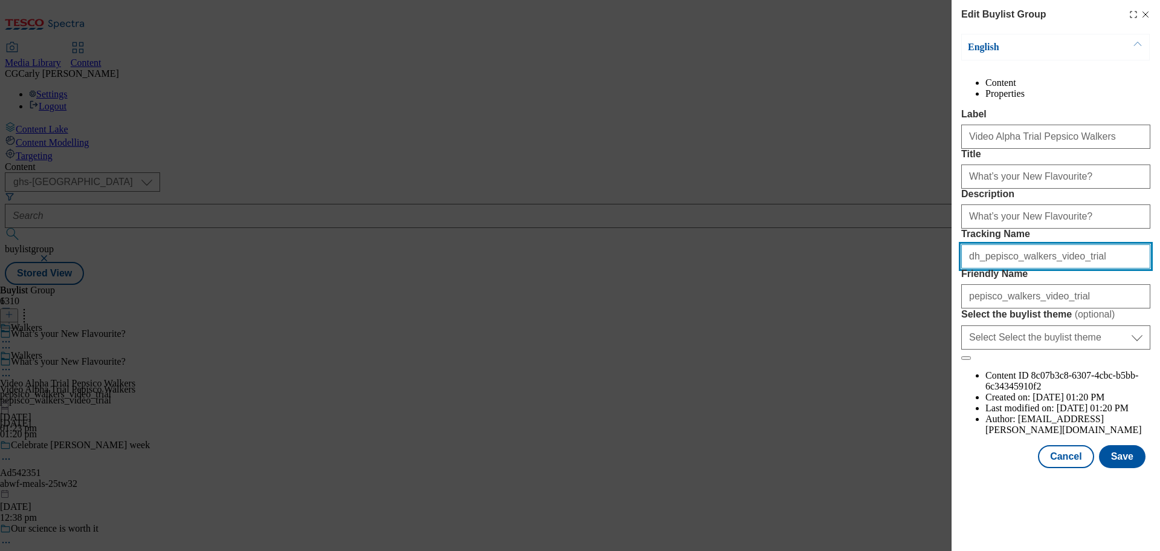
click at [995, 268] on input "dh_pepisco_walkers_video_trial" at bounding box center [1056, 256] width 189 height 24
type input "dh_pepsico_walkers_video_trial"
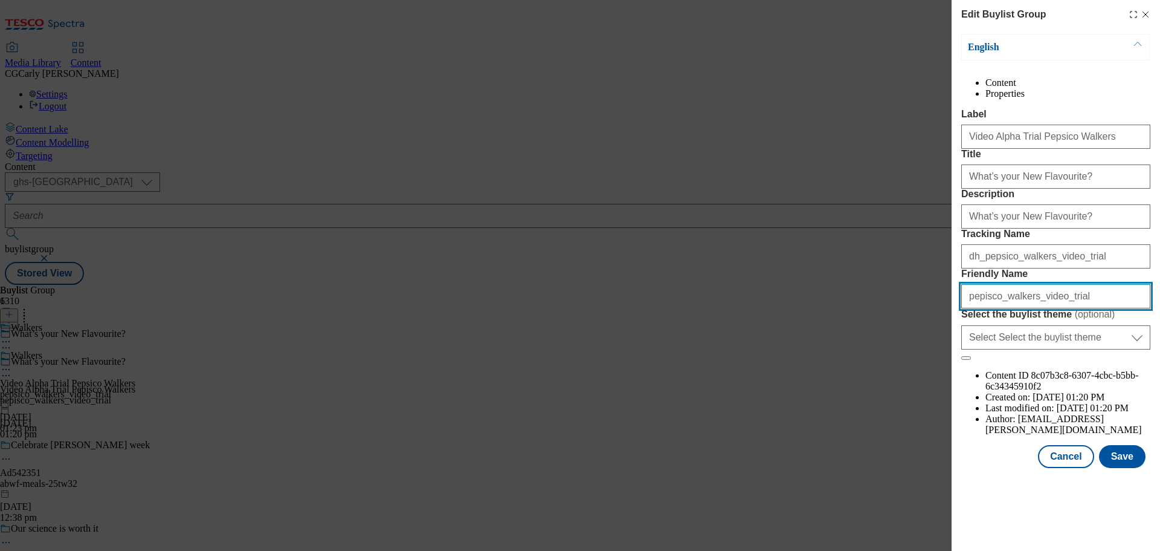
click at [985, 308] on input "pepisco_walkers_video_trial" at bounding box center [1056, 296] width 189 height 24
type input "pepsico_walkers_video_trial"
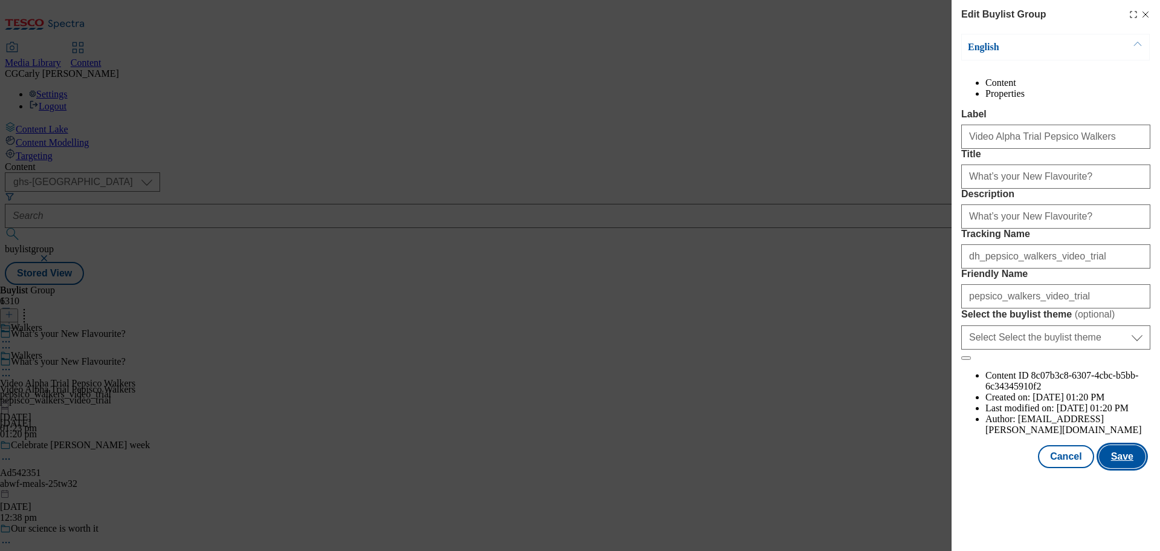
click at [1131, 468] on button "Save" at bounding box center [1122, 456] width 47 height 23
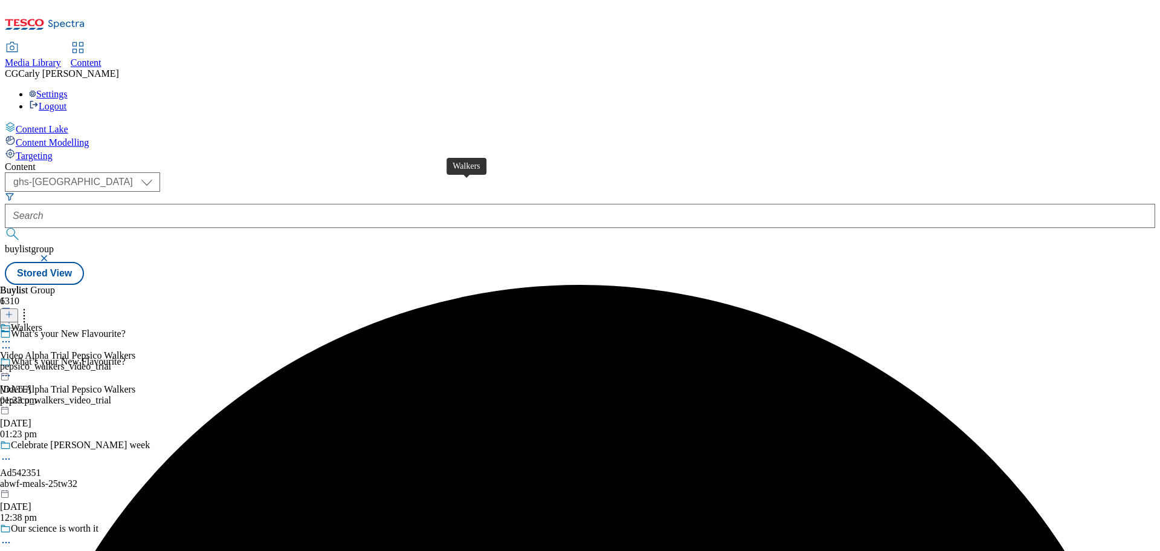
click at [42, 322] on div "Walkers" at bounding box center [26, 327] width 31 height 11
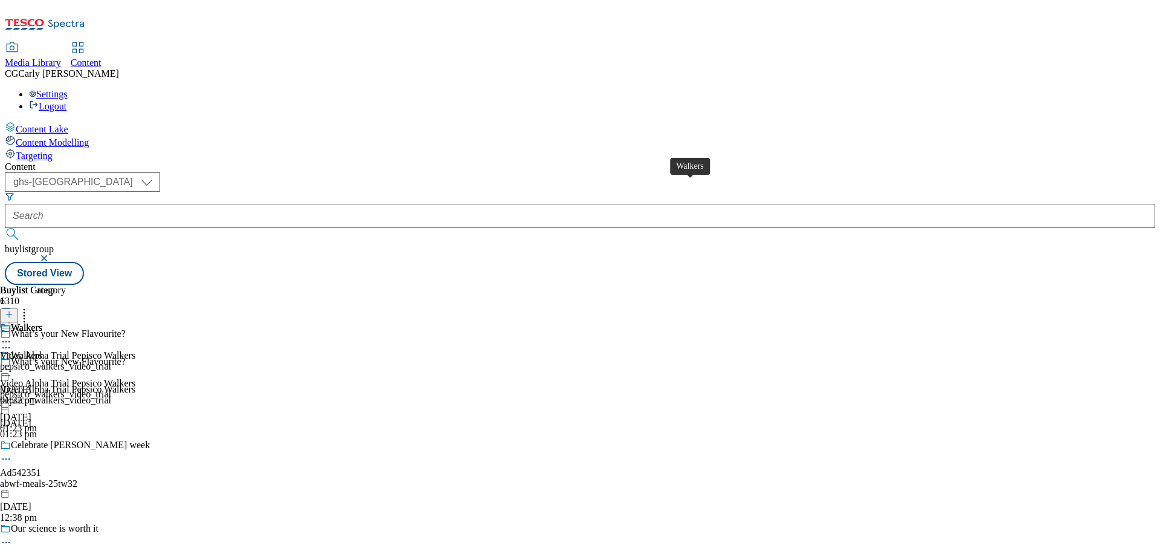
click at [42, 322] on div "Walkers" at bounding box center [26, 327] width 31 height 11
click at [13, 310] on icon at bounding box center [9, 314] width 8 height 8
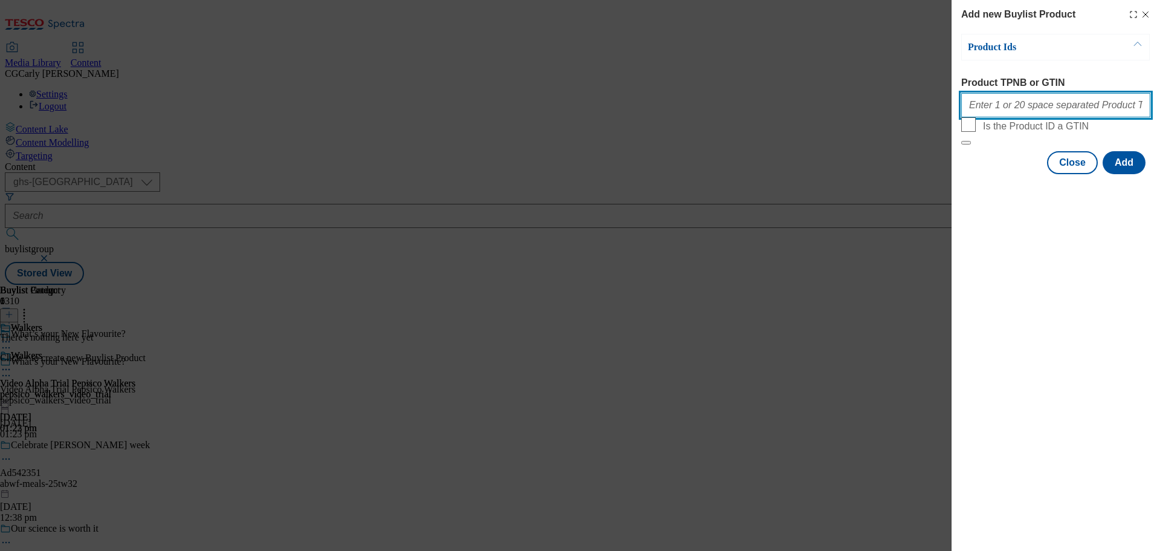
click at [1032, 114] on input "Product TPNB or GTIN" at bounding box center [1056, 105] width 189 height 24
paste input "96431560 96935591 96712090 96875056 62443055 62443084 62443118 62443166 9382757…"
click at [1114, 108] on input "96431560 96935591 96712090 96875056 62443055 62443084 62443118 62443166 9382757…" at bounding box center [1056, 105] width 189 height 24
type input "96431560 96935591 96712090 96875056 62443055 62443084 62443118 62443166 9382757…"
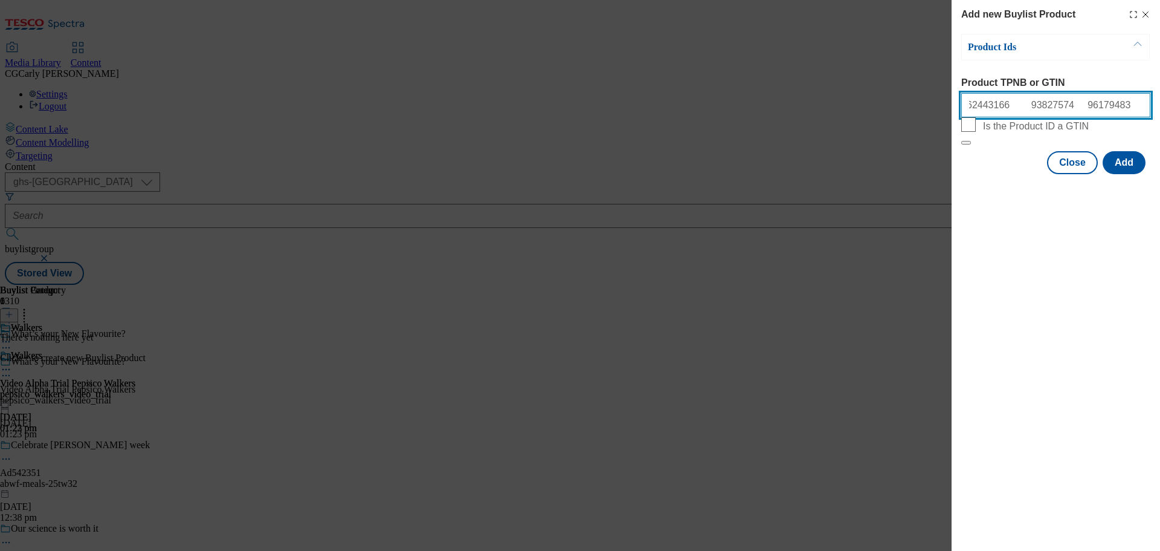
scroll to position [0, 0]
drag, startPoint x: 1146, startPoint y: 110, endPoint x: 919, endPoint y: 123, distance: 227.0
click at [919, 123] on div "Add new Buylist Product Product Ids Product TPNB or GTIN 96431560 96935591 9671…" at bounding box center [580, 275] width 1160 height 551
paste input "96431560"
click at [1010, 109] on input "96431560" at bounding box center [1056, 105] width 189 height 24
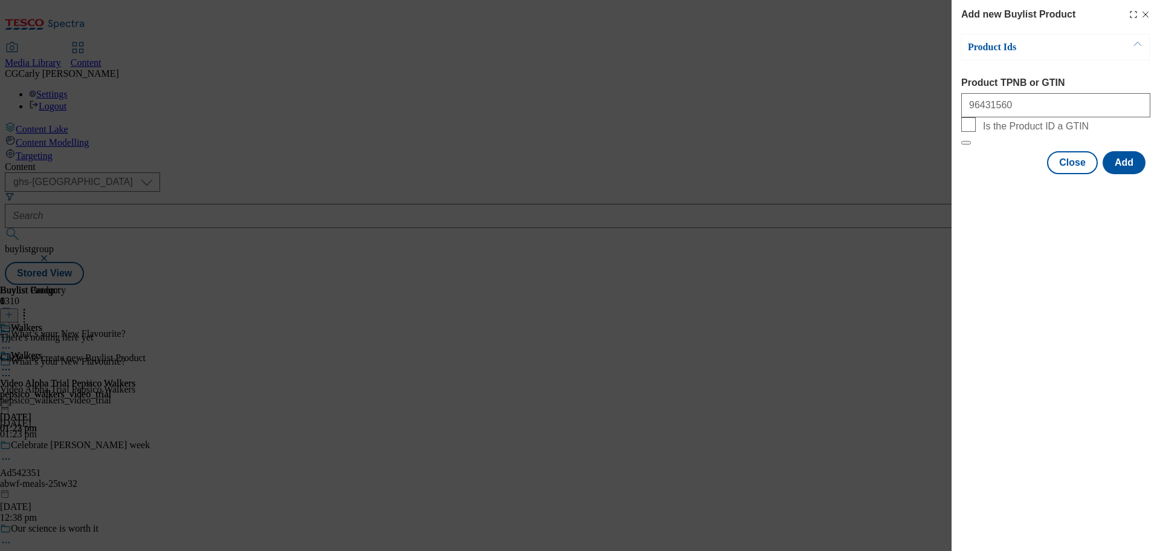
click at [995, 145] on form "Product TPNB or GTIN 96431560 Is the Product ID a GTIN" at bounding box center [1056, 111] width 189 height 68
click at [997, 102] on input "96431560" at bounding box center [1056, 105] width 189 height 24
drag, startPoint x: 1020, startPoint y: 112, endPoint x: 945, endPoint y: 114, distance: 74.4
click at [945, 114] on div "Add new Buylist Product Product Ids Product TPNB or GTIN 96431560 Is the Produc…" at bounding box center [580, 275] width 1160 height 551
paste input "96935591 96712090 96875056 62443055 62443084 62443118 62443166 93827574 9617948…"
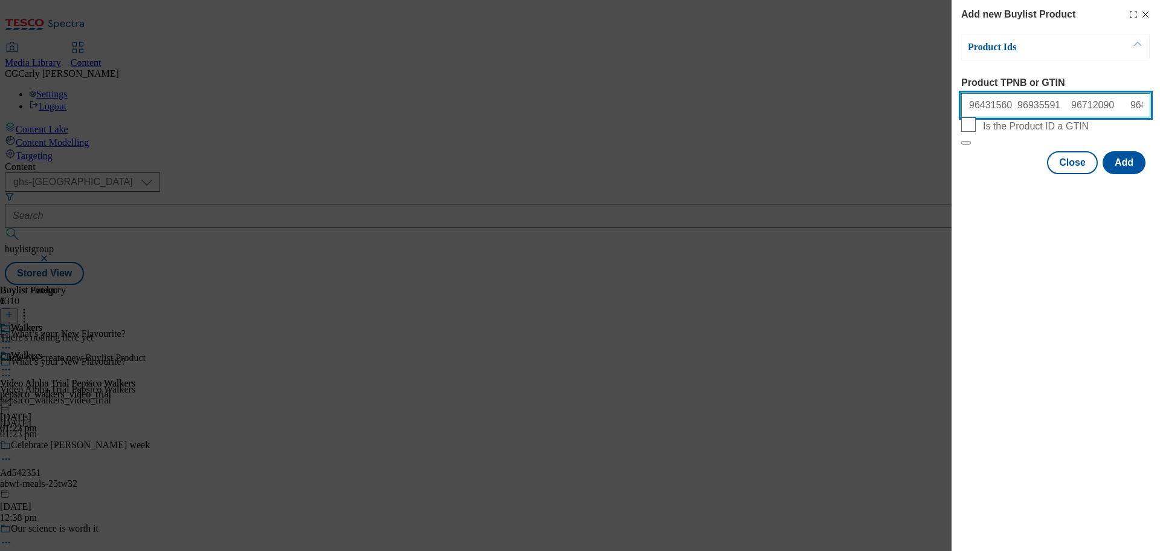
scroll to position [0, 638]
drag, startPoint x: 1002, startPoint y: 107, endPoint x: 1001, endPoint y: 196, distance: 88.8
click at [1003, 107] on input "96431560 96935591 96712090 96875056 62443055 62443084 62443118 62443166 9382757…" at bounding box center [1056, 105] width 189 height 24
click at [983, 107] on input "96431560 96935591 96712090 96875056 62443055 62443084 62443118 62443166 9382757…" at bounding box center [1056, 105] width 189 height 24
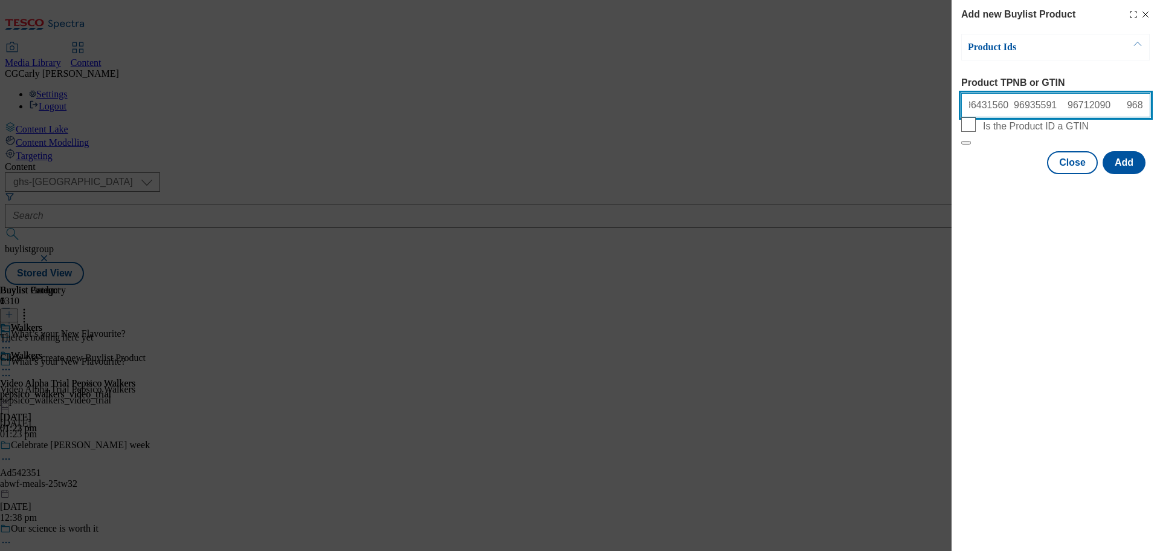
scroll to position [0, 0]
click at [1005, 110] on input "96431560 96935591 96712090 96875056 62443055 62443084 62443118 62443166 9382757…" at bounding box center [1056, 105] width 189 height 24
click at [1039, 105] on input "96431560 96935591 96712090 96875056 62443055 62443084 62443118 62443166 9382757…" at bounding box center [1056, 105] width 189 height 24
click at [1076, 109] on input "96431560 96935591 96712090 96875056 62443055 62443084 62443118 62443166 9382757…" at bounding box center [1056, 105] width 189 height 24
click at [1104, 108] on input "96431560 96935591 96712090 96875056 62443055 62443084 62443118 62443166 9382757…" at bounding box center [1056, 105] width 189 height 24
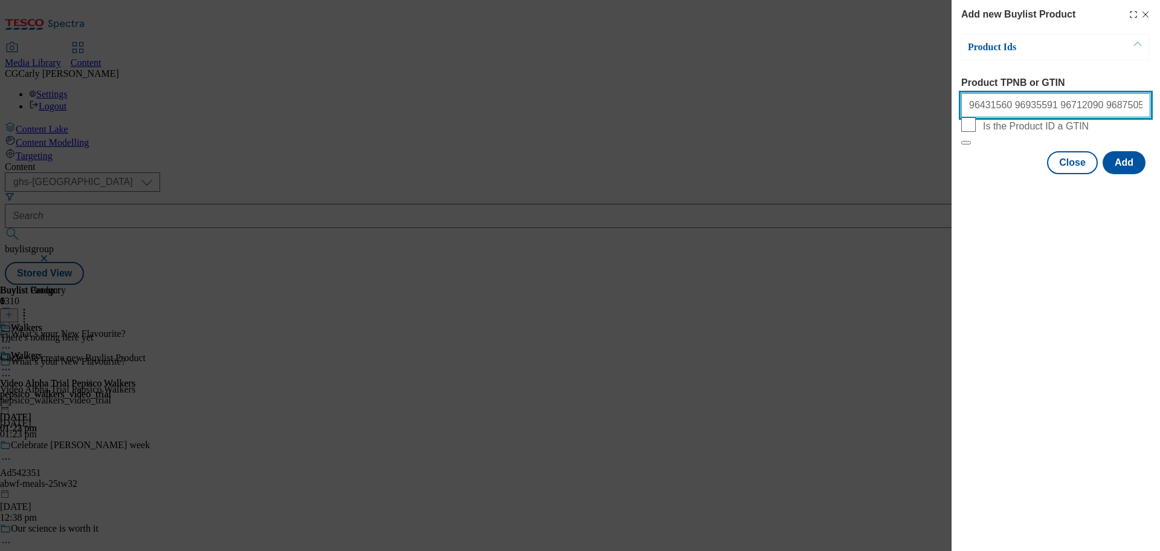
click at [1078, 109] on input "96431560 96935591 96712090 96875056 62443055 62443084 62443118 62443166 9382757…" at bounding box center [1056, 105] width 189 height 24
click at [1108, 106] on input "96431560 96935591 96712090 96875056 62443055 62443084 62443118 62443166 9382757…" at bounding box center [1056, 105] width 189 height 24
click at [1143, 108] on input "96431560 96935591 96712090 96875056 62443055 62443084 62443118 62443166 9382757…" at bounding box center [1056, 105] width 189 height 24
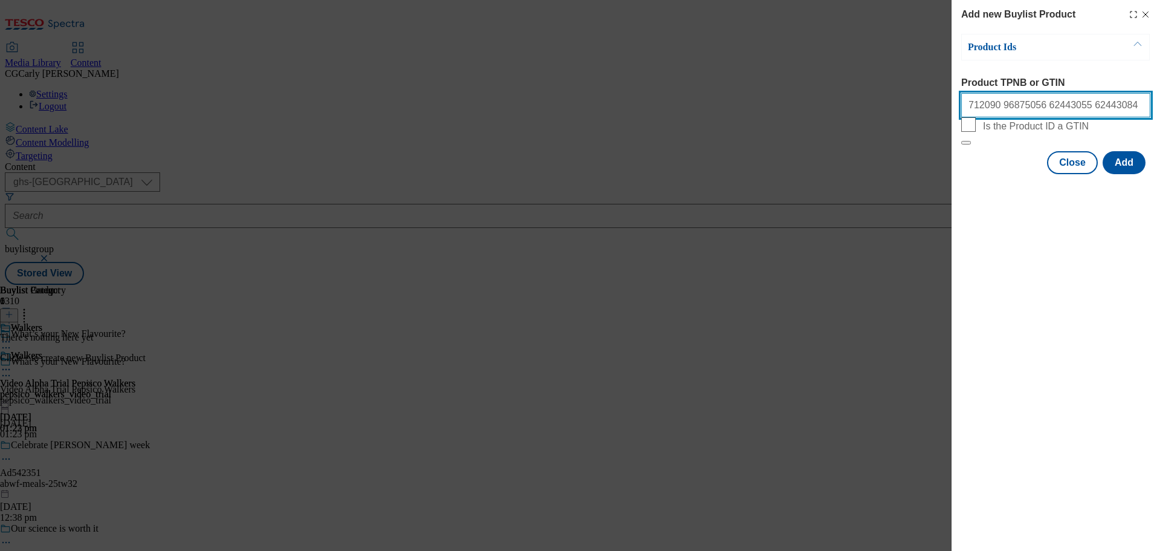
click at [1117, 107] on input "96431560 96935591 96712090 96875056 62443055 62443084 62443118 62443166 9382757…" at bounding box center [1056, 105] width 189 height 24
click at [1100, 101] on input "96431560 96935591 96712090 96875056 62443055 62443084 62443118 62443166 9382757…" at bounding box center [1056, 105] width 189 height 24
click at [1037, 114] on input "96431560 96935591 96712090 96875056 62443055 62443084 62443118 62443166 9382757…" at bounding box center [1056, 105] width 189 height 24
click at [1064, 109] on input "96431560 96935591 96712090 96875056 62443055 62443084 62443118 62443166 9382757…" at bounding box center [1056, 105] width 189 height 24
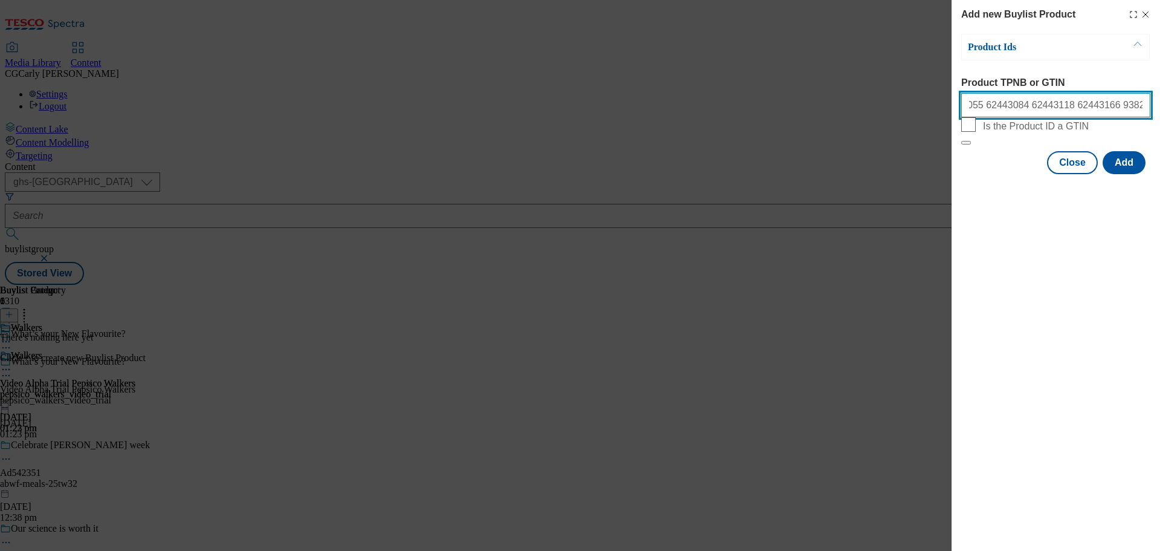
click at [1098, 109] on input "96431560 96935591 96712090 96875056 62443055 62443084 62443118 62443166 9382757…" at bounding box center [1056, 105] width 189 height 24
drag, startPoint x: 1130, startPoint y: 108, endPoint x: 1139, endPoint y: 143, distance: 35.6
click at [1130, 108] on input "96431560 96935591 96712090 96875056 62443055 62443084 62443118 62443166 9382757…" at bounding box center [1056, 105] width 189 height 24
click at [1067, 102] on input "96431560 96935591 96712090 96875056 62443055 62443084 62443118 62443166 9382757…" at bounding box center [1056, 105] width 189 height 24
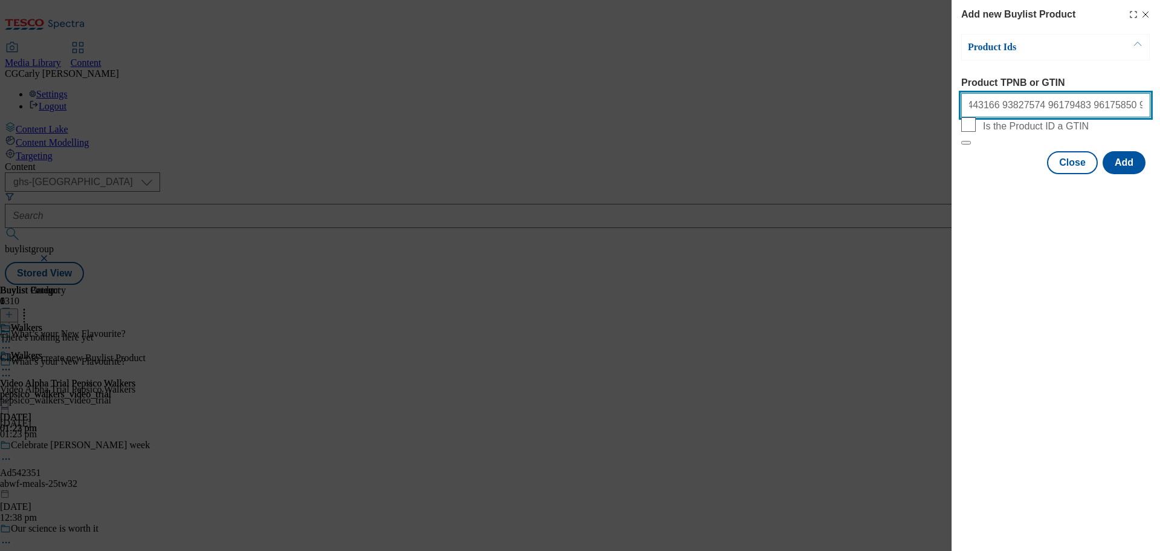
click at [1044, 108] on input "96431560 96935591 96712090 96875056 62443055 62443084 62443118 62443166 9382757…" at bounding box center [1056, 105] width 189 height 24
drag, startPoint x: 1078, startPoint y: 109, endPoint x: 1084, endPoint y: 101, distance: 9.6
click at [1083, 103] on input "96431560 96935591 96712090 96875056 62443055 62443084 62443118 62443166 9382757…" at bounding box center [1056, 105] width 189 height 24
click at [1105, 103] on input "96431560 96935591 96712090 96875056 62443055 62443084 62443118 62443166 9382757…" at bounding box center [1056, 105] width 189 height 24
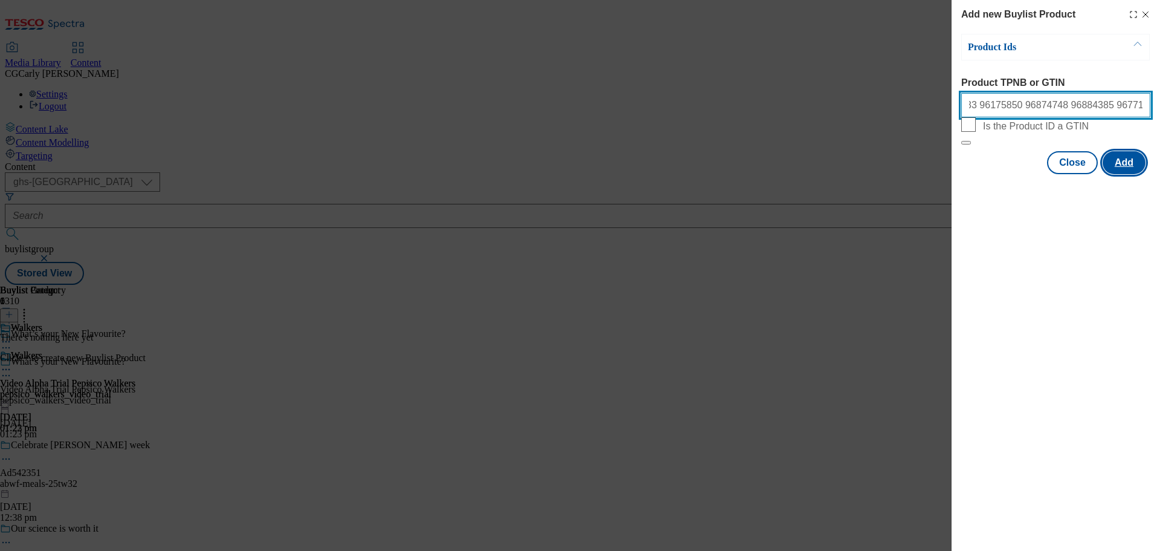
type input "96431560 96935591 96712090 96875056 62443055 62443084 62443118 62443166 9382757…"
click at [1124, 174] on button "Add" at bounding box center [1124, 162] width 43 height 23
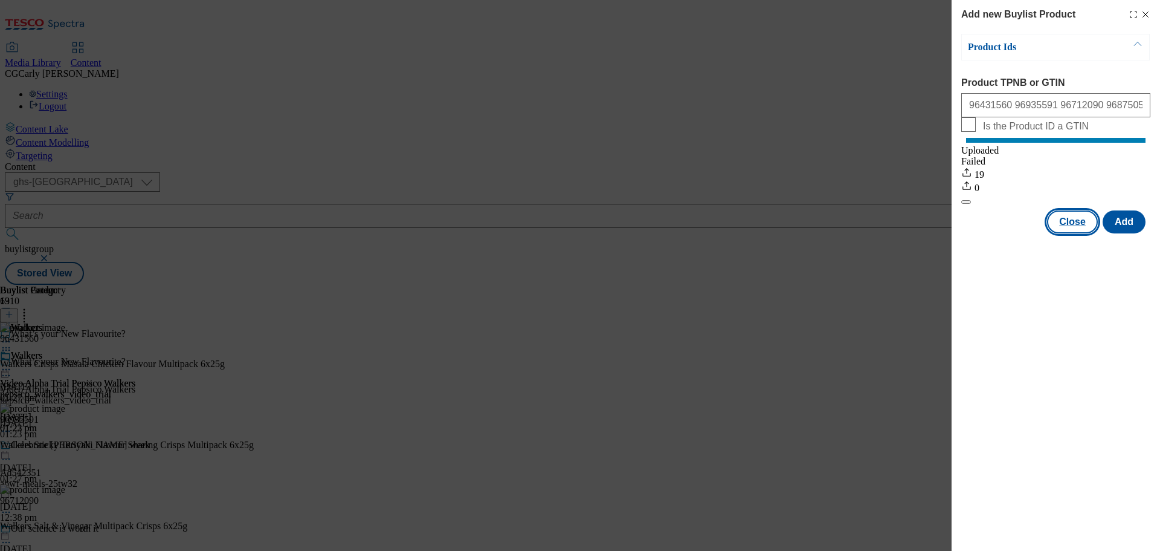
click at [1078, 230] on button "Close" at bounding box center [1072, 221] width 51 height 23
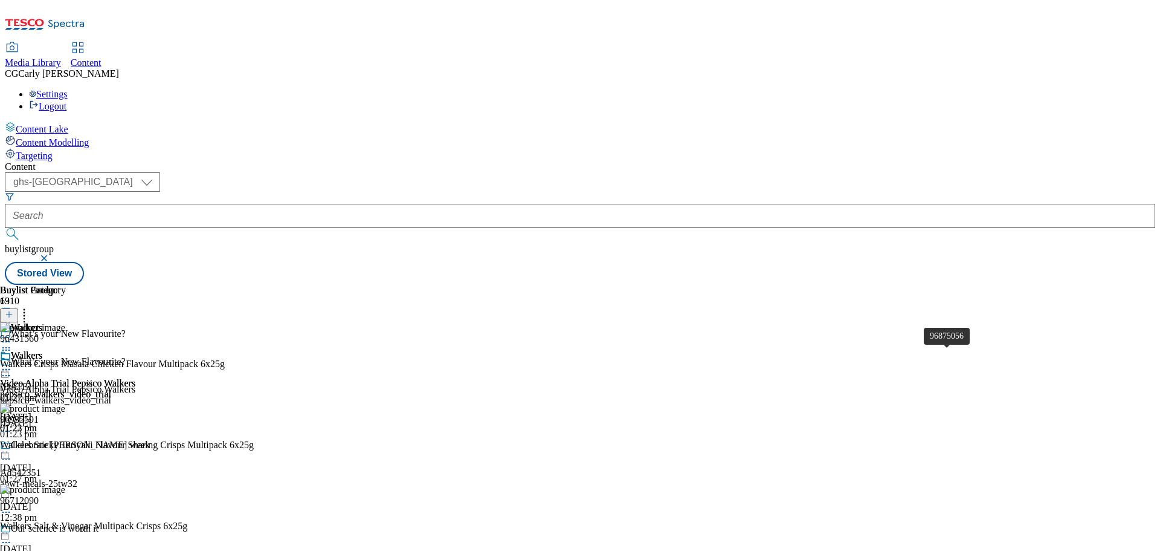
scroll to position [423, 0]
click at [12, 363] on icon at bounding box center [6, 369] width 12 height 12
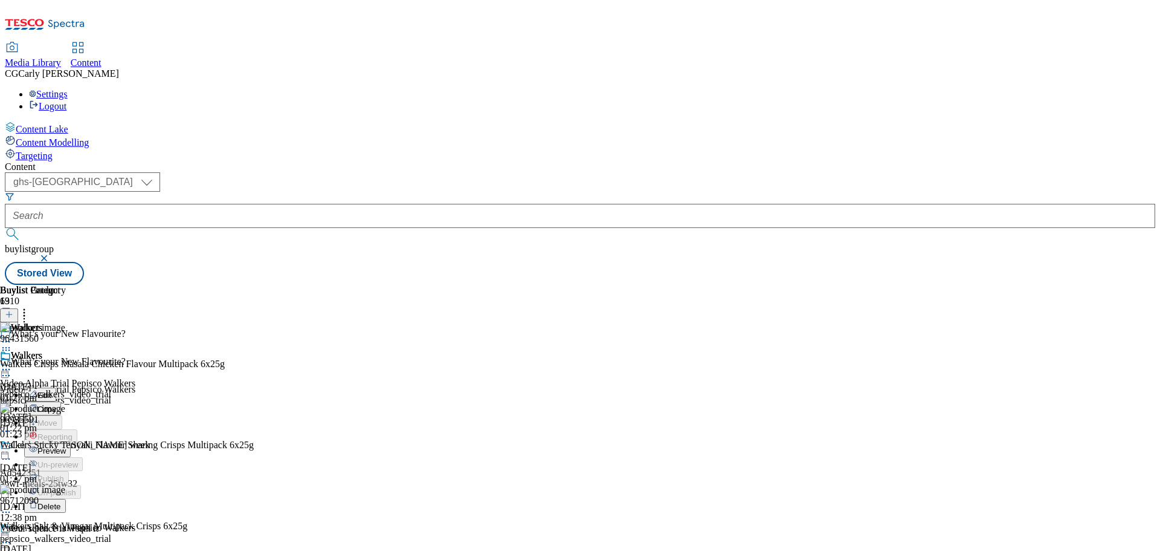
click at [135, 443] on li "Preview" at bounding box center [79, 450] width 111 height 14
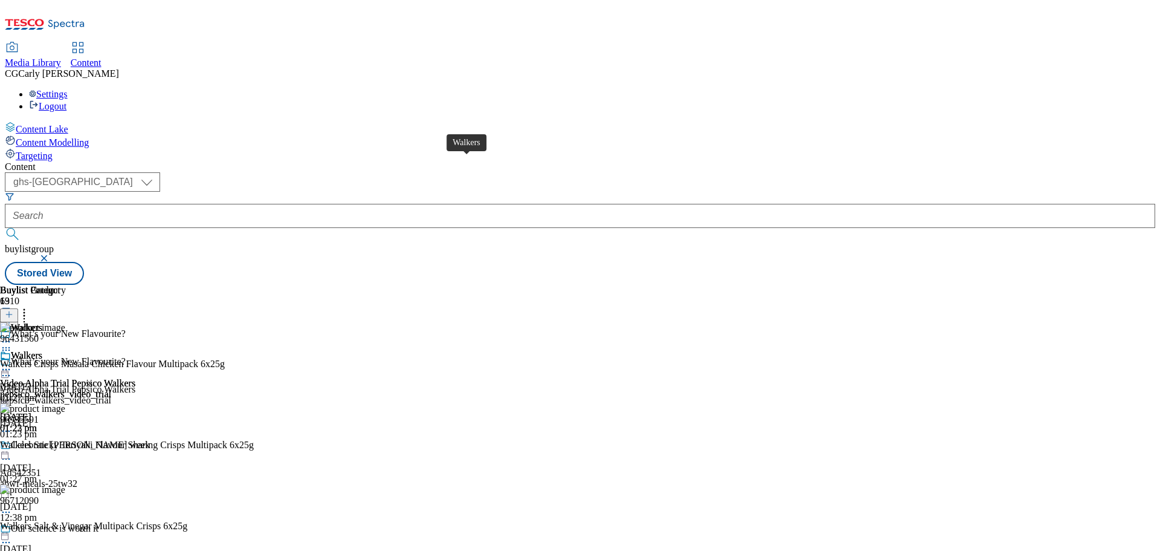
click at [42, 350] on div "Walkers" at bounding box center [26, 355] width 31 height 11
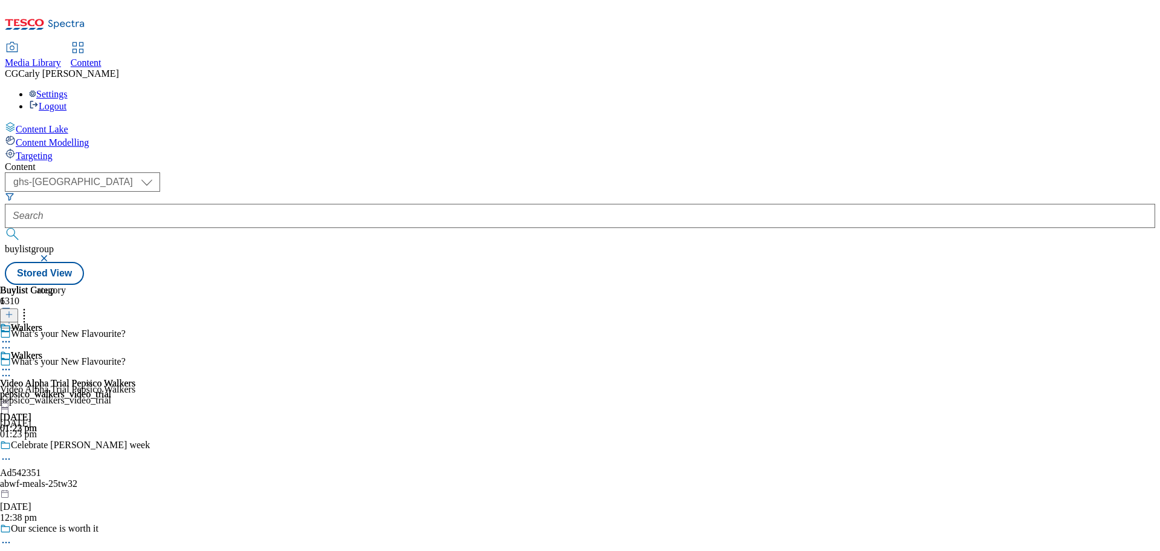
click at [42, 350] on div "Walkers" at bounding box center [26, 355] width 31 height 11
click at [135, 363] on div at bounding box center [67, 370] width 135 height 15
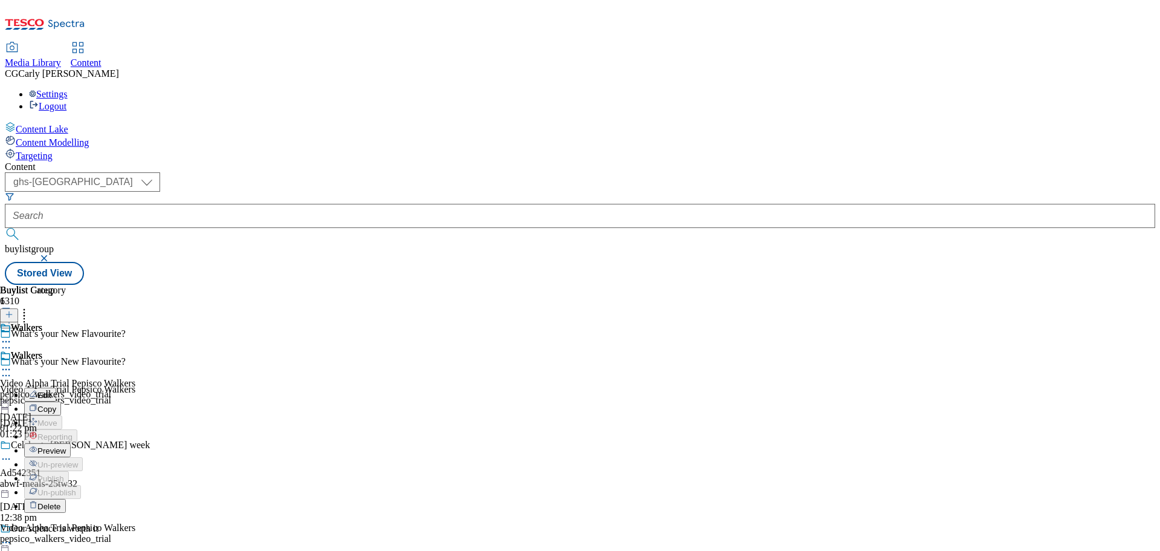
click at [66, 446] on span "Preview" at bounding box center [51, 450] width 28 height 9
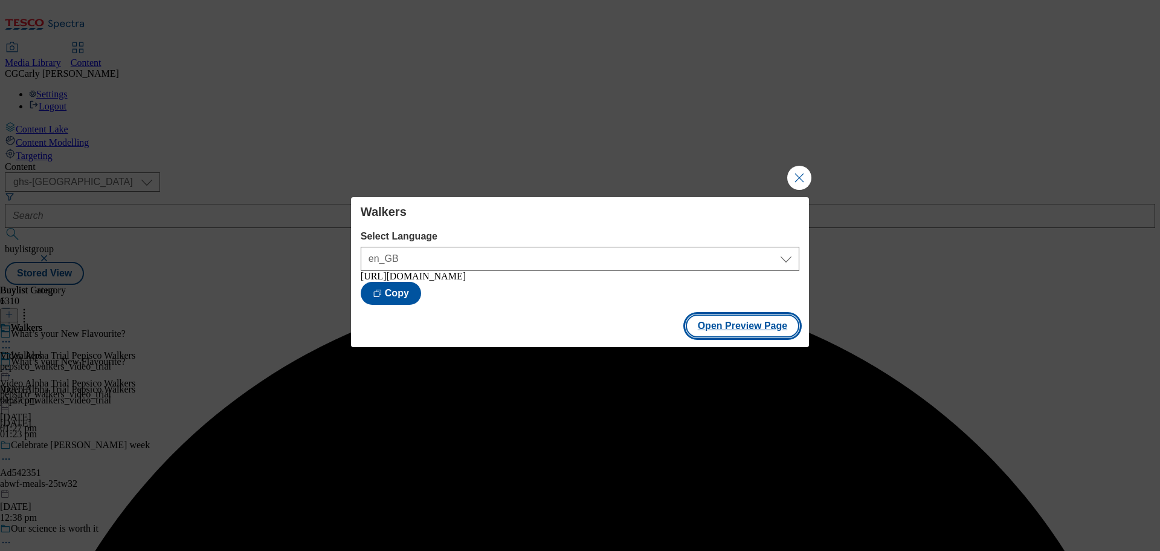
click at [722, 331] on button "Open Preview Page" at bounding box center [743, 325] width 114 height 23
click at [791, 166] on button "Close Modal" at bounding box center [800, 178] width 24 height 24
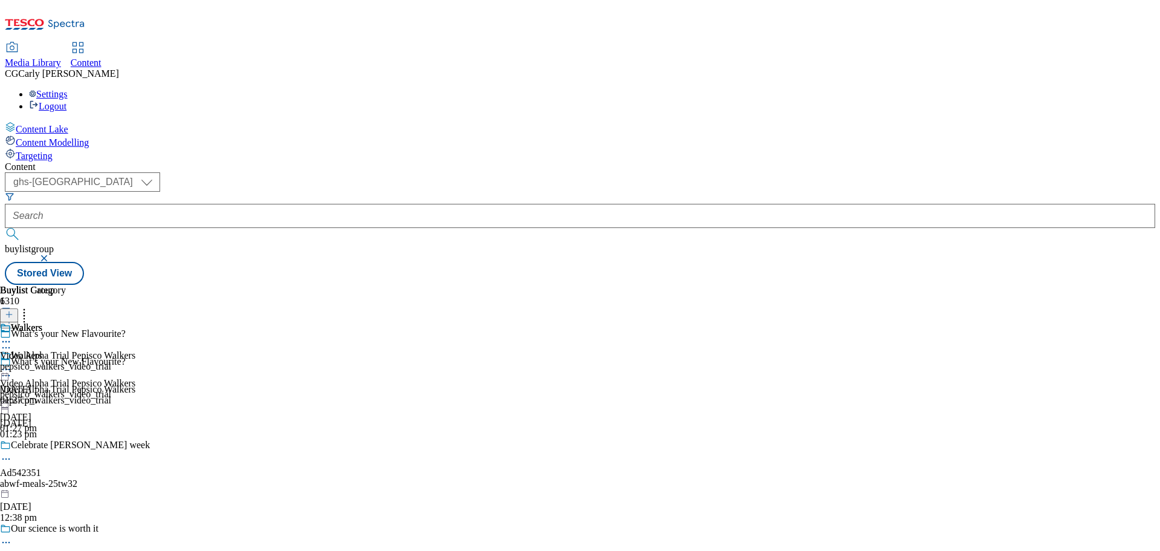
click at [7, 369] on circle at bounding box center [6, 370] width 2 height 2
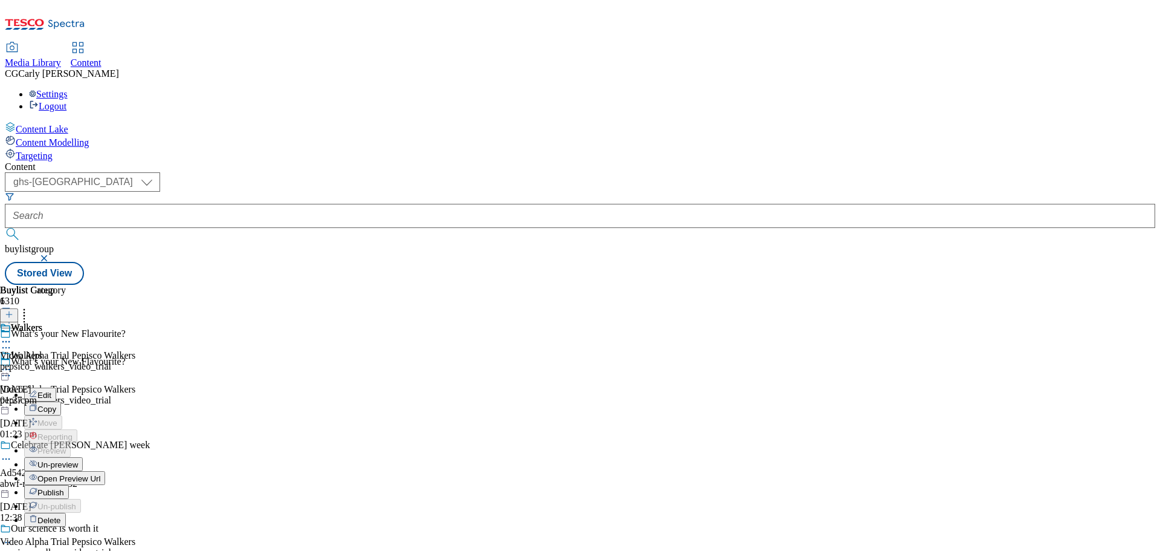
click at [64, 488] on span "Publish" at bounding box center [50, 492] width 27 height 9
